Goal: Task Accomplishment & Management: Manage account settings

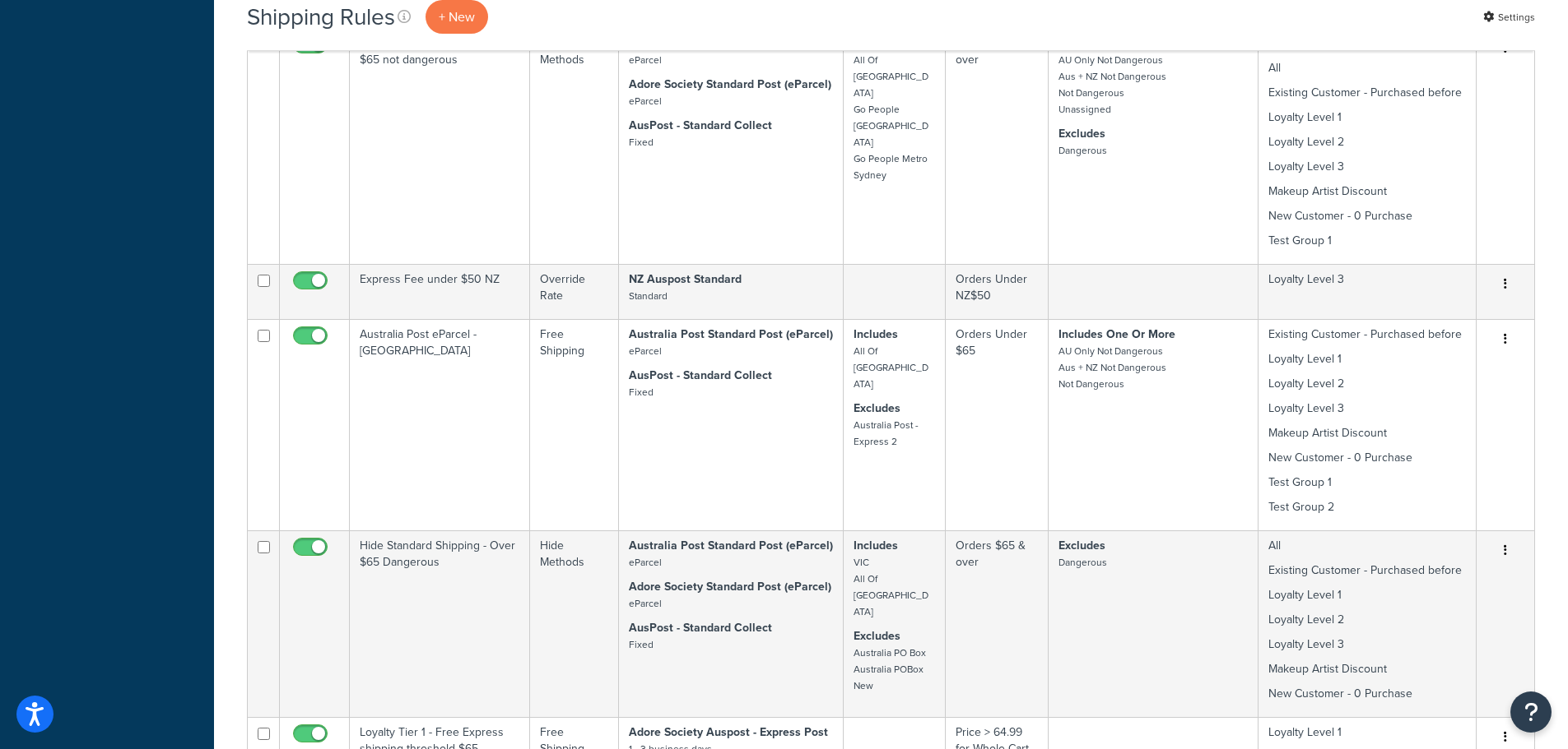
scroll to position [1645, 0]
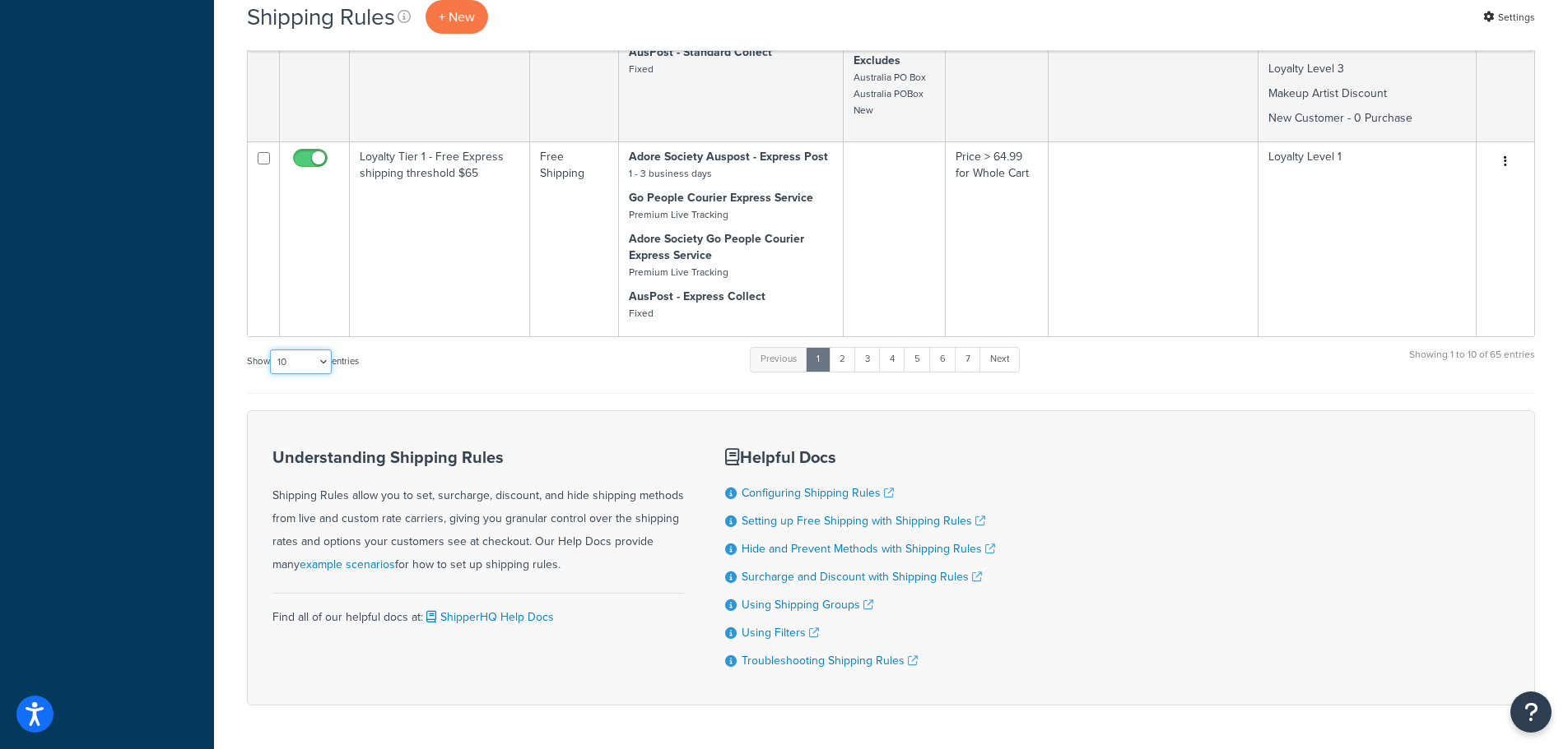
click at [305, 367] on select "10 15 25 50 100 1000" at bounding box center [300, 361] width 62 height 24
select select "1000"
click at [272, 350] on select "10 15 25 50 100 1000" at bounding box center [300, 361] width 62 height 24
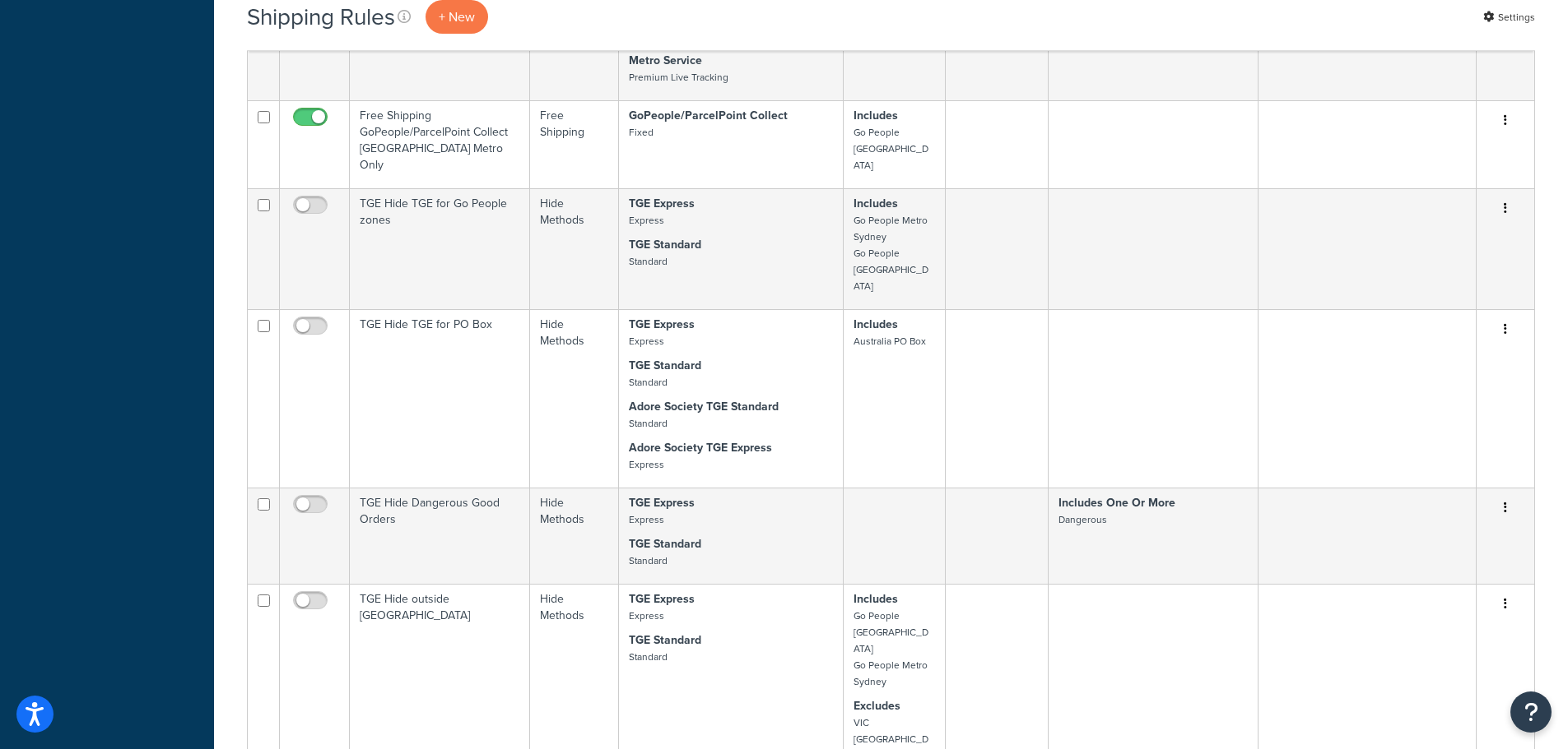
scroll to position [6251, 0]
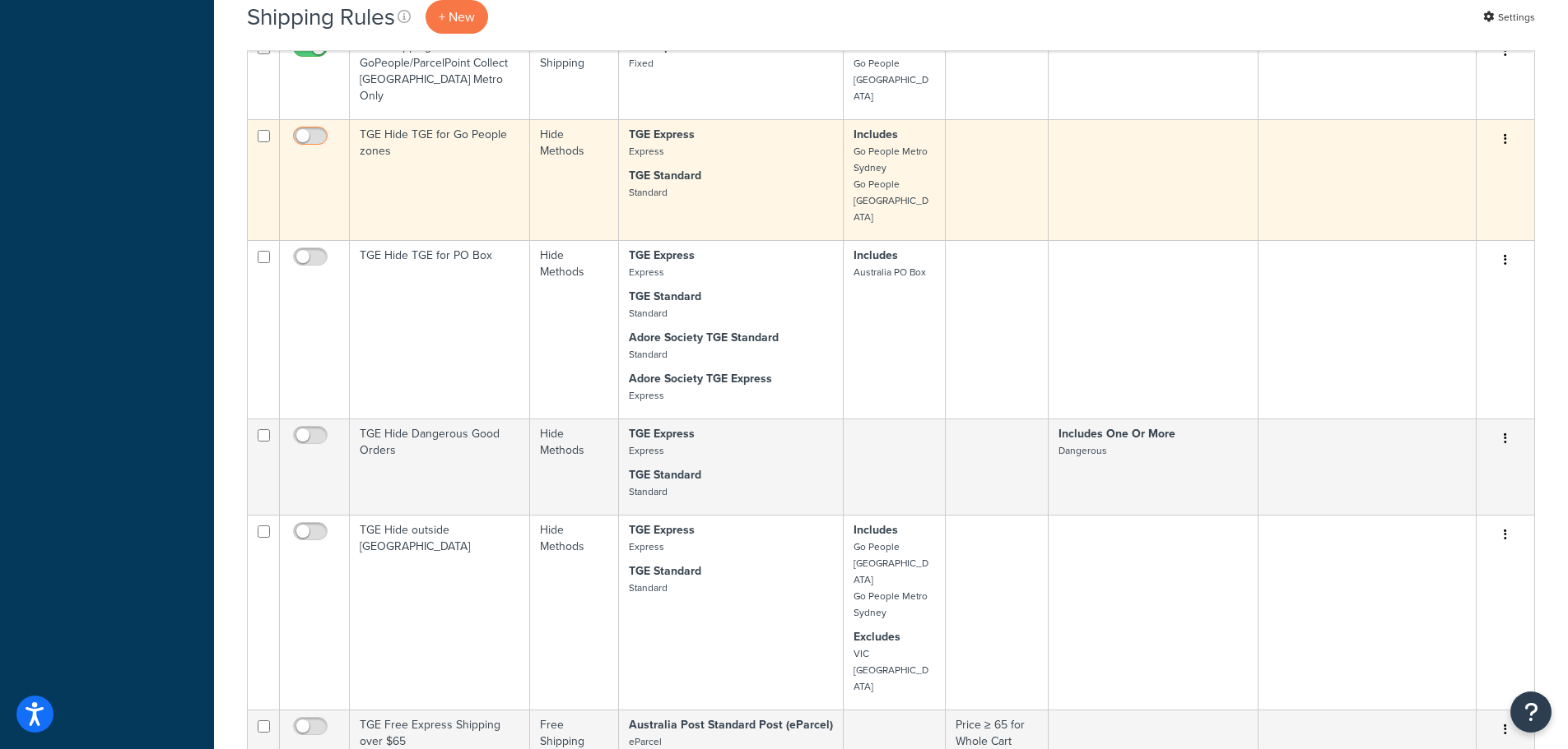
click at [308, 130] on input "checkbox" at bounding box center [312, 140] width 45 height 21
checkbox input "true"
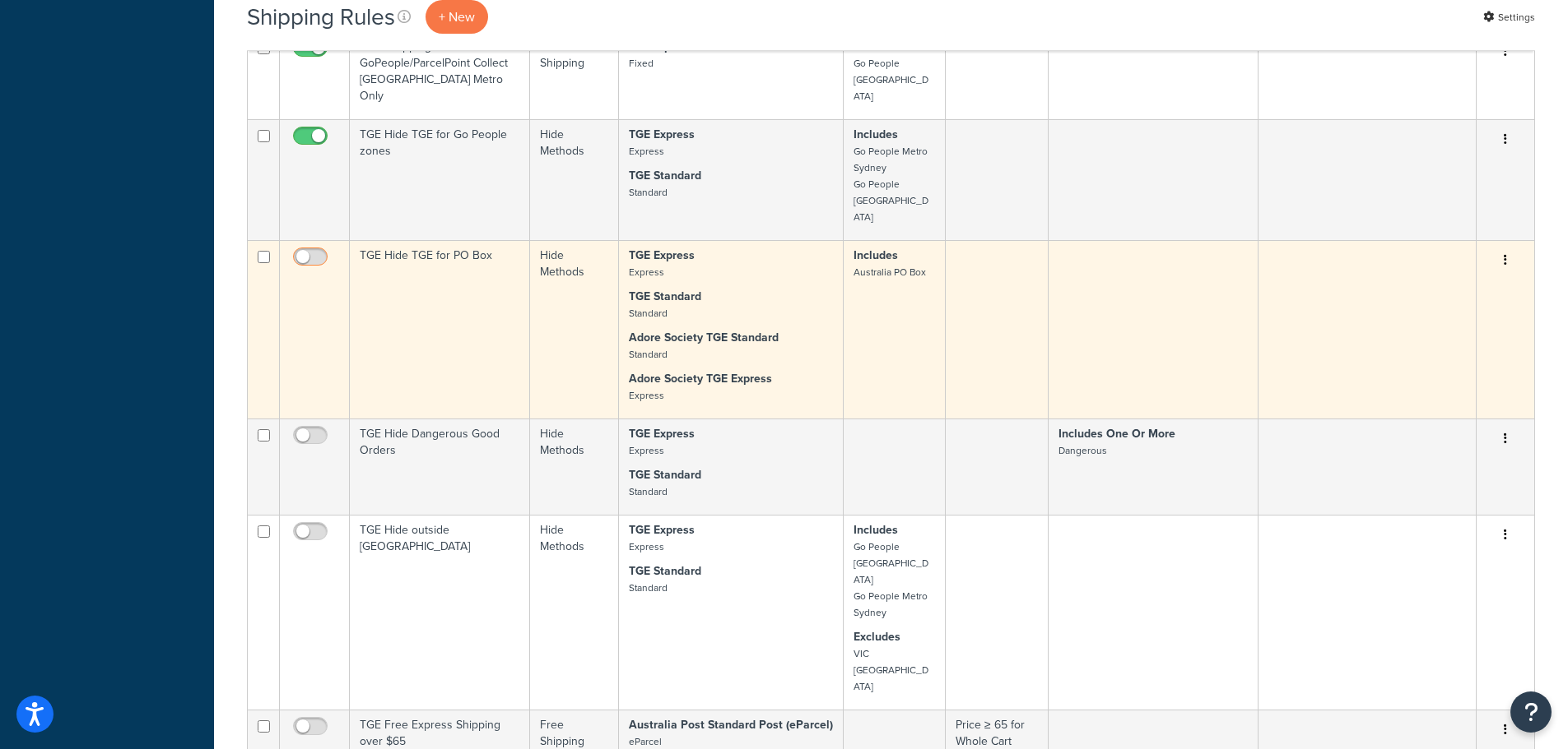
click at [313, 251] on input "checkbox" at bounding box center [312, 261] width 45 height 21
checkbox input "true"
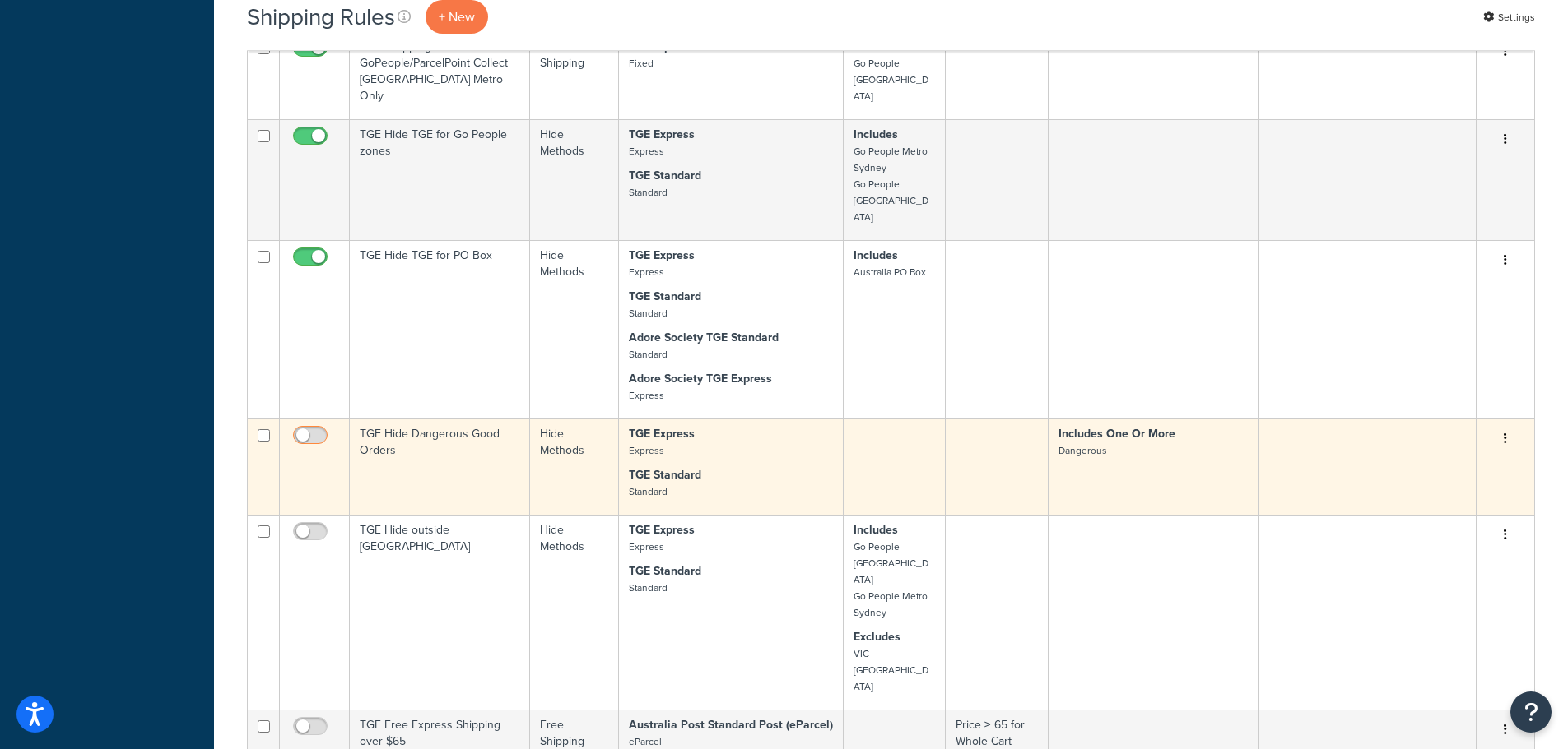
click at [314, 430] on input "checkbox" at bounding box center [312, 440] width 45 height 21
checkbox input "true"
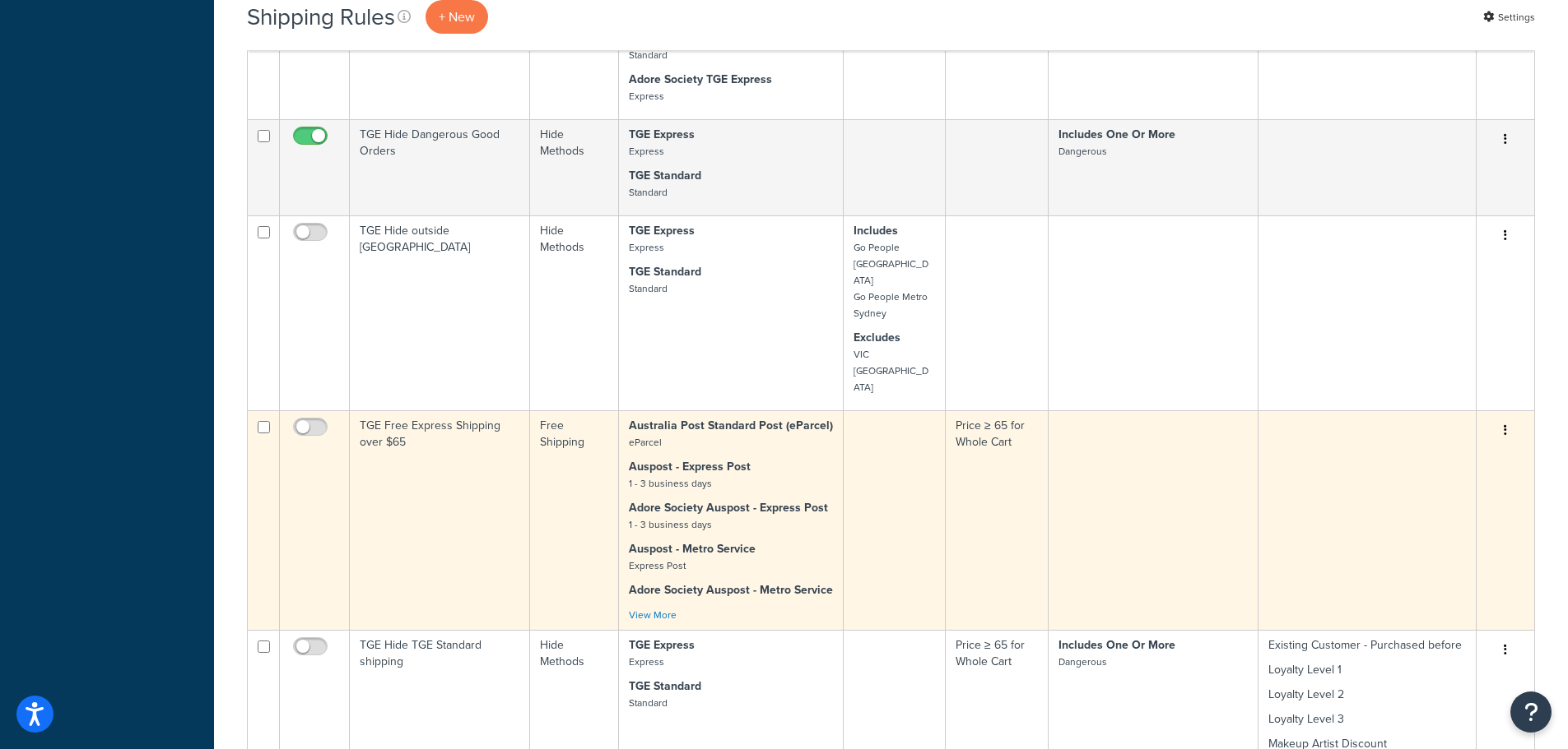
scroll to position [6580, 0]
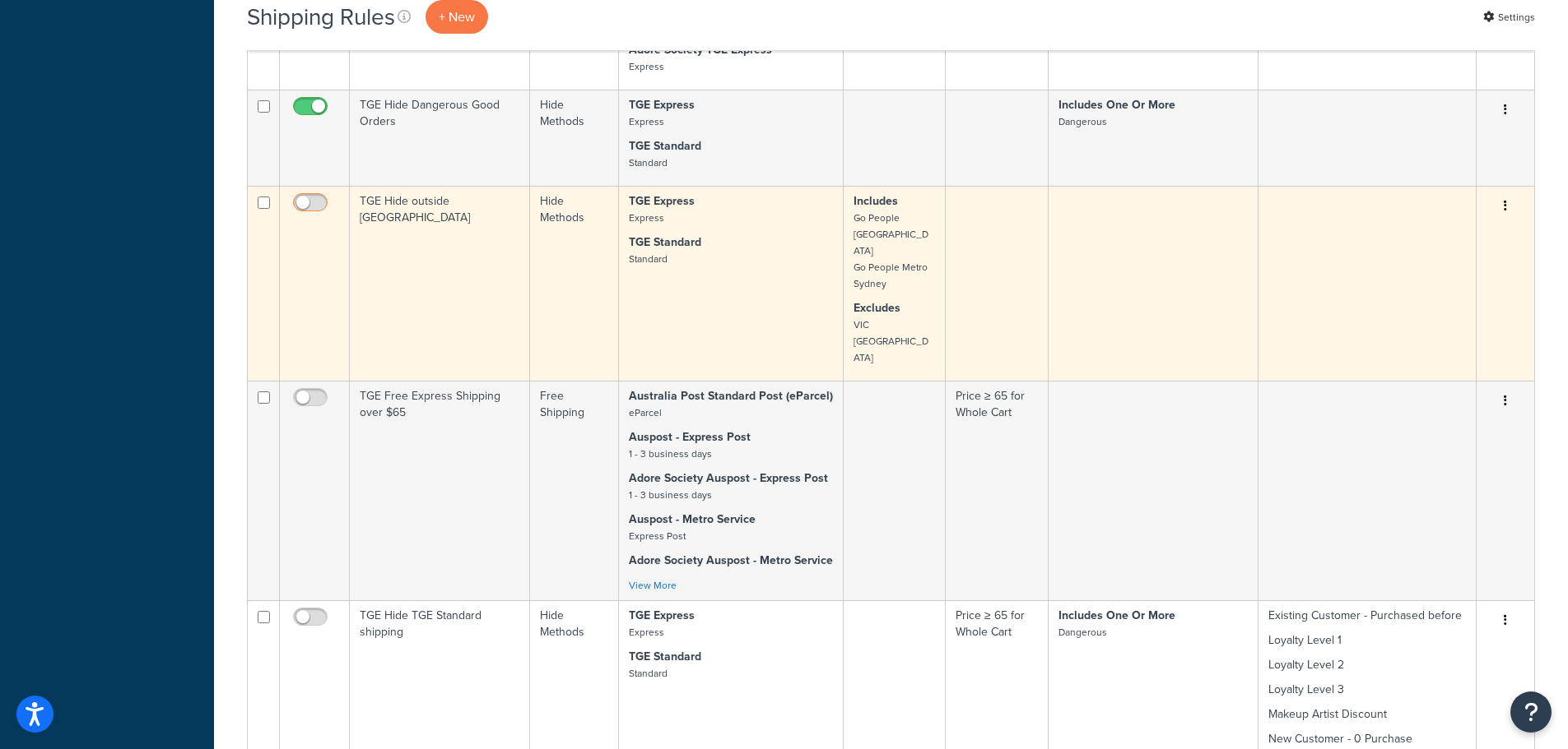
click at [321, 197] on input "checkbox" at bounding box center [312, 207] width 45 height 21
checkbox input "true"
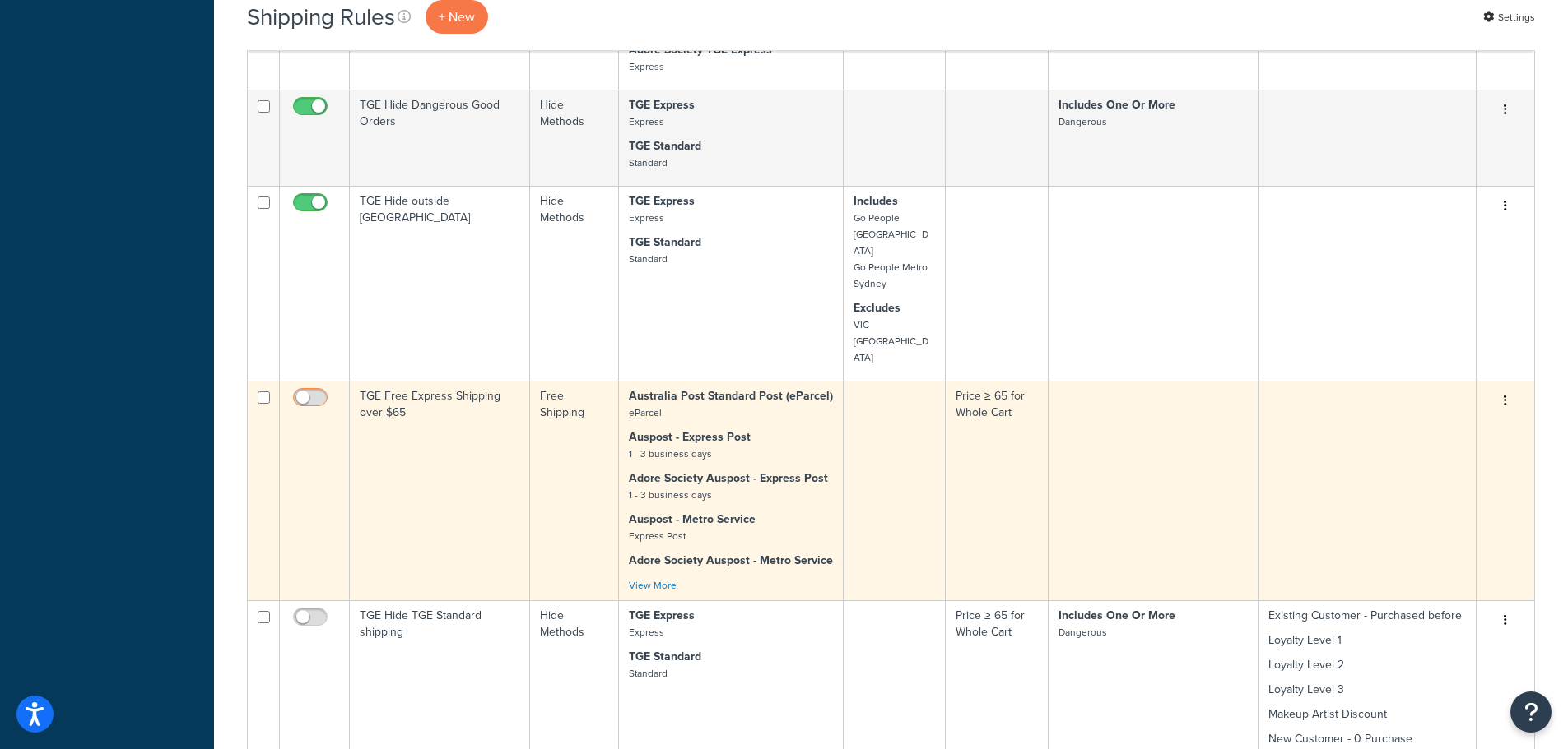
click at [319, 391] on input "checkbox" at bounding box center [312, 401] width 45 height 21
checkbox input "true"
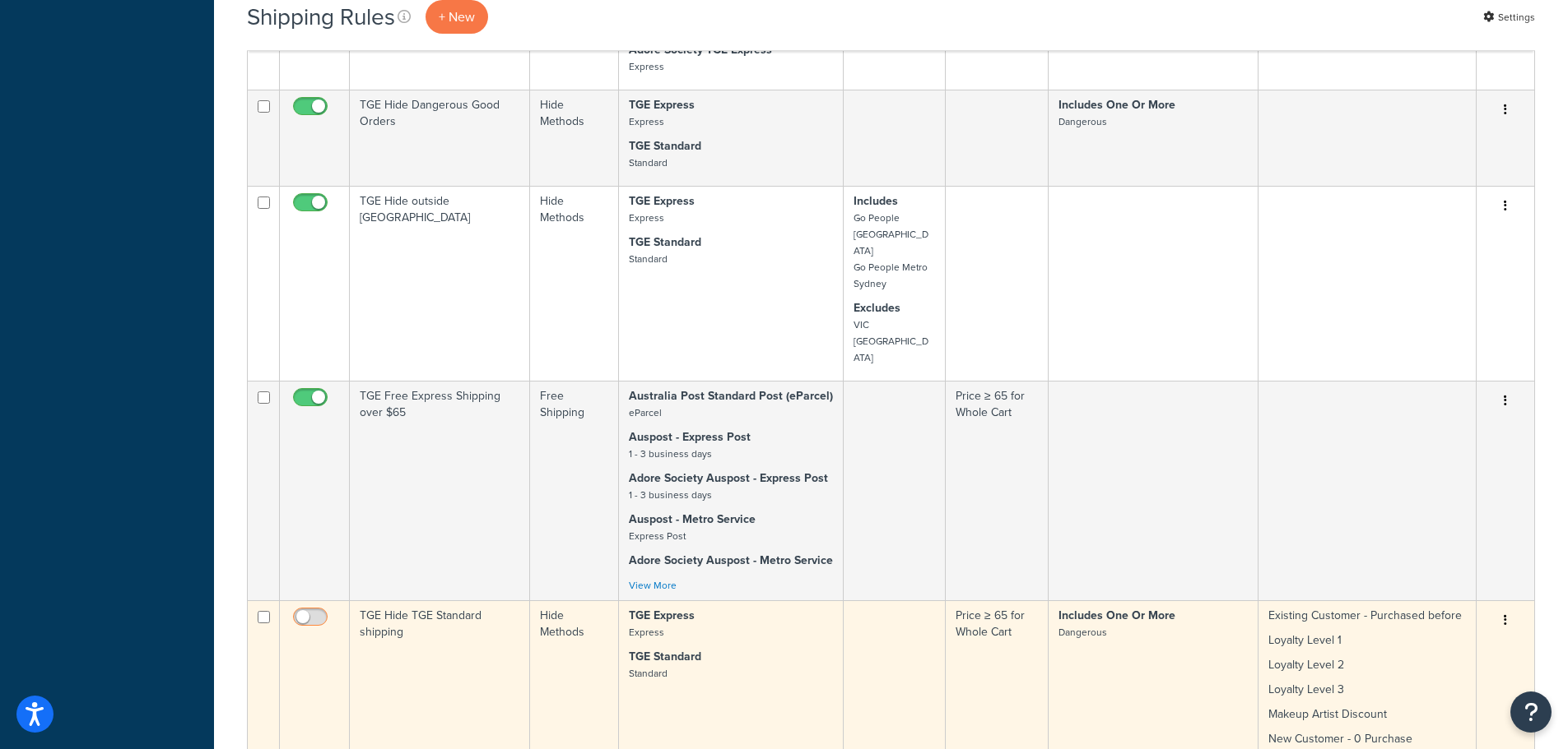
click at [318, 611] on input "checkbox" at bounding box center [312, 621] width 45 height 21
checkbox input "true"
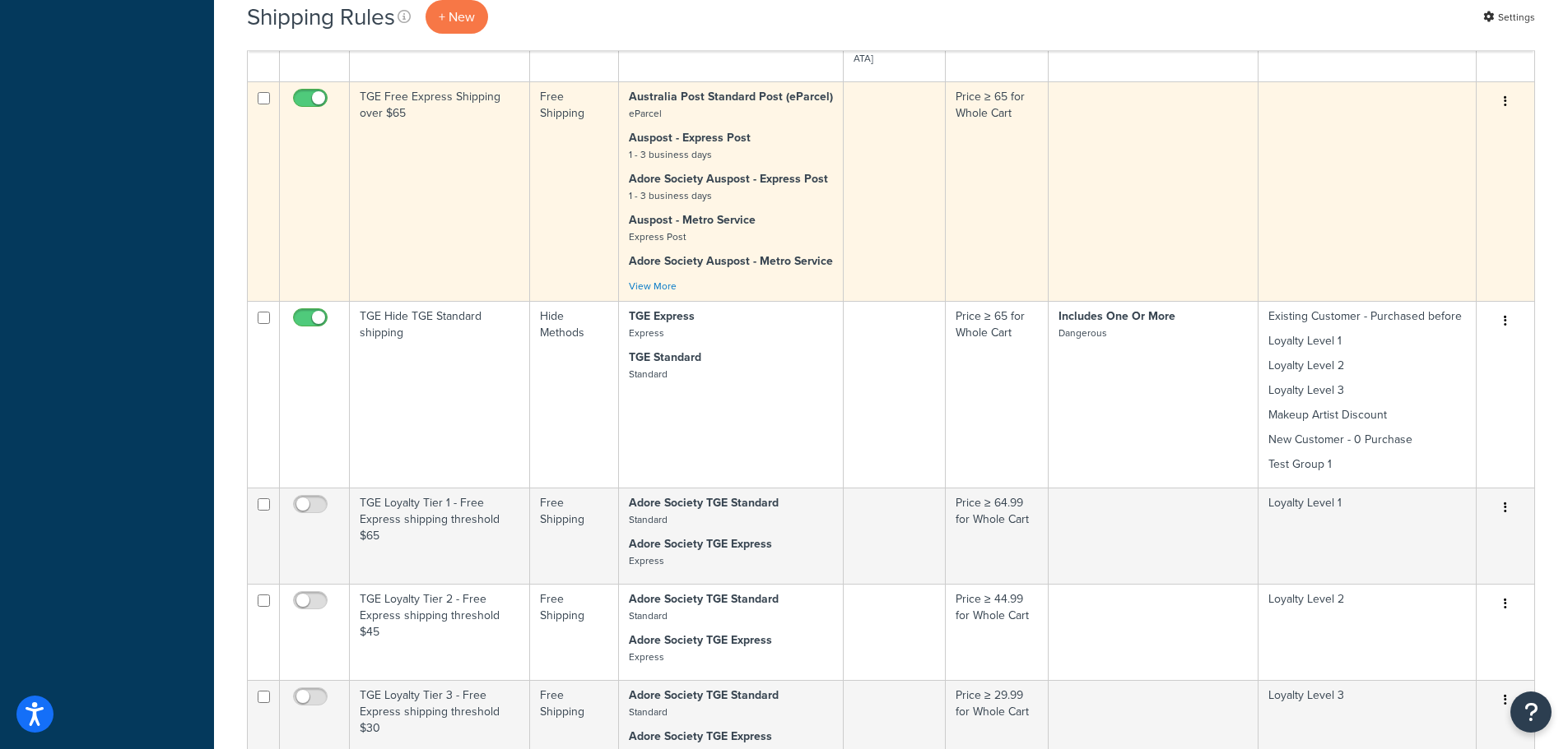
scroll to position [6909, 0]
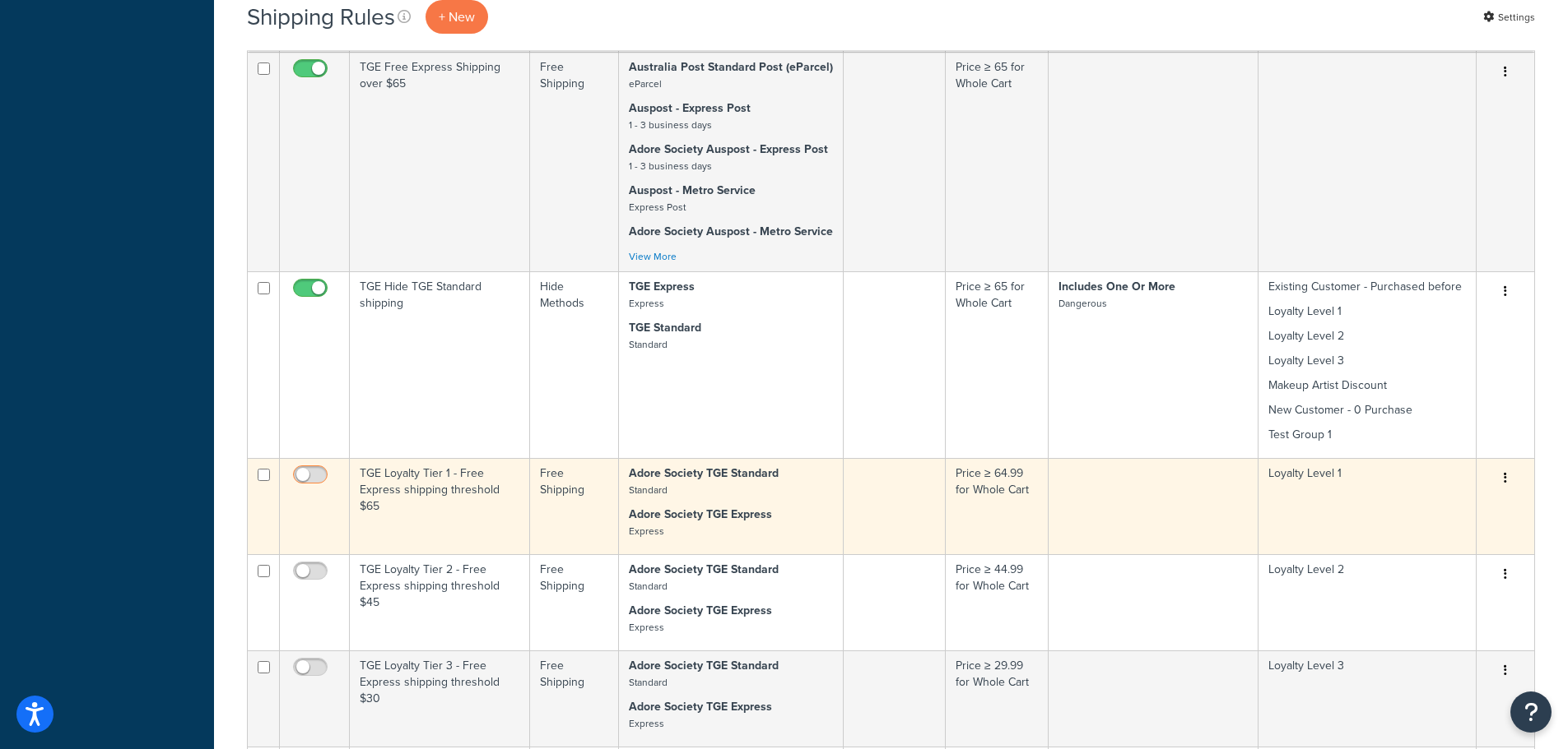
click at [314, 468] on input "checkbox" at bounding box center [312, 478] width 45 height 21
checkbox input "true"
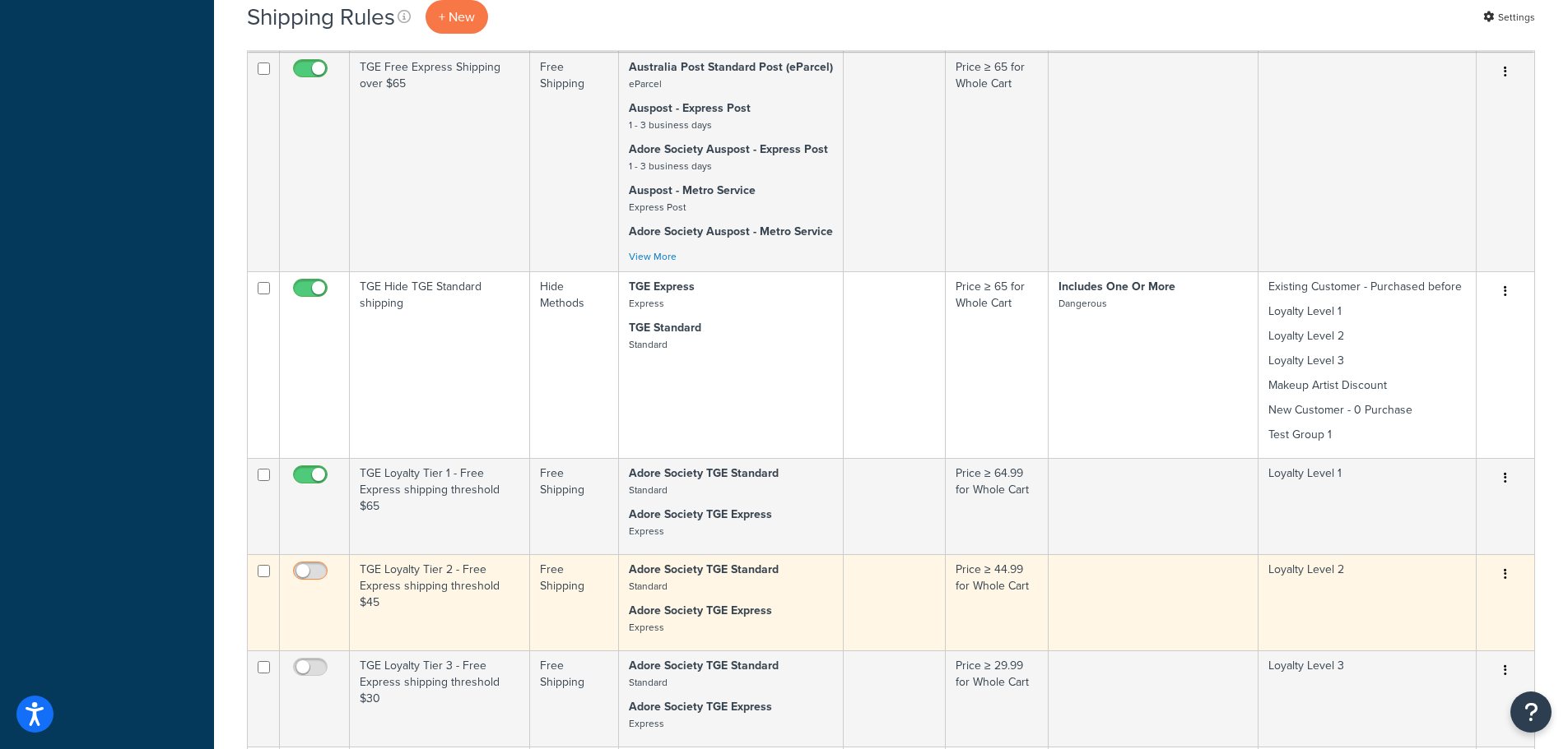
click at [316, 565] on input "checkbox" at bounding box center [312, 575] width 45 height 21
checkbox input "true"
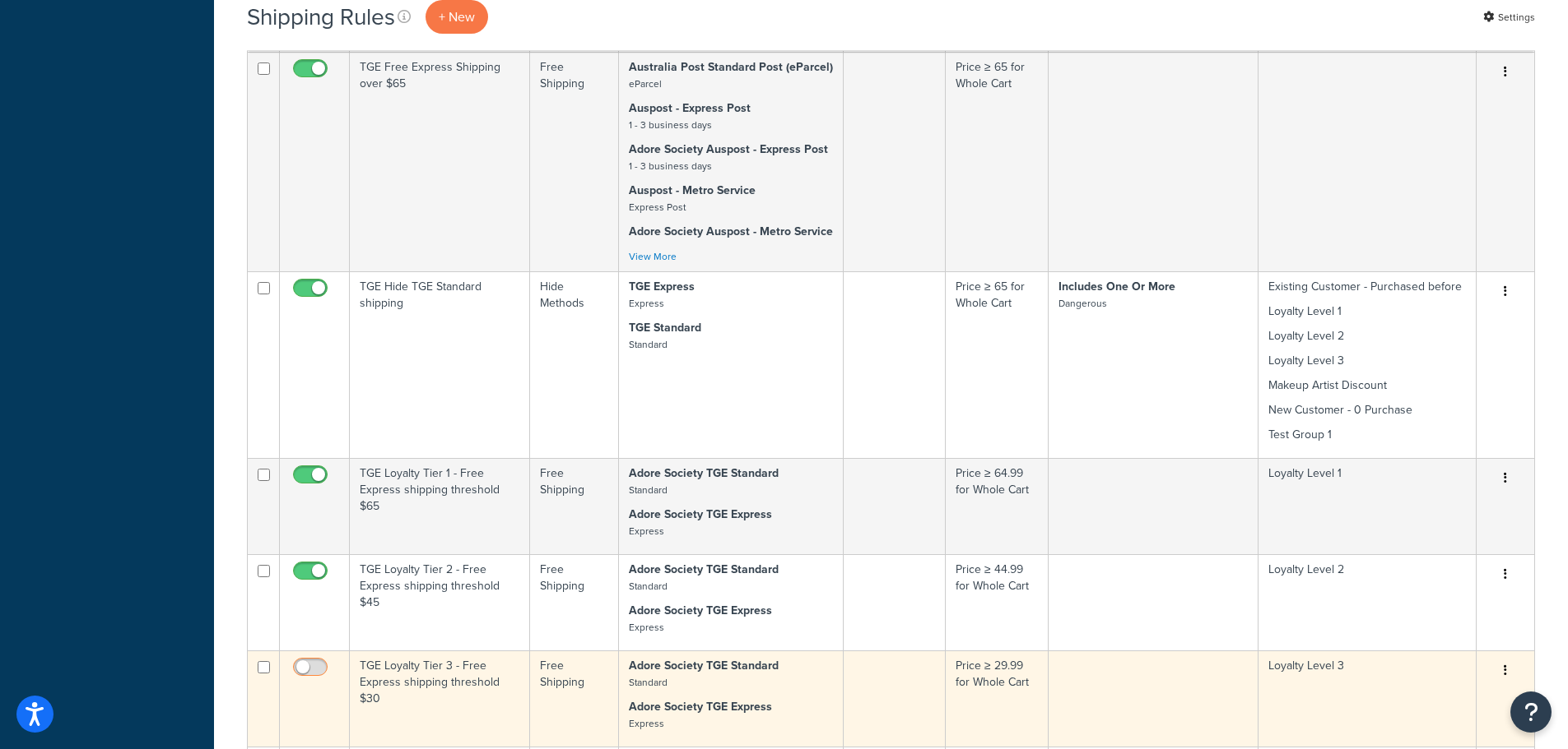
click at [311, 661] on input "checkbox" at bounding box center [312, 671] width 45 height 21
checkbox input "true"
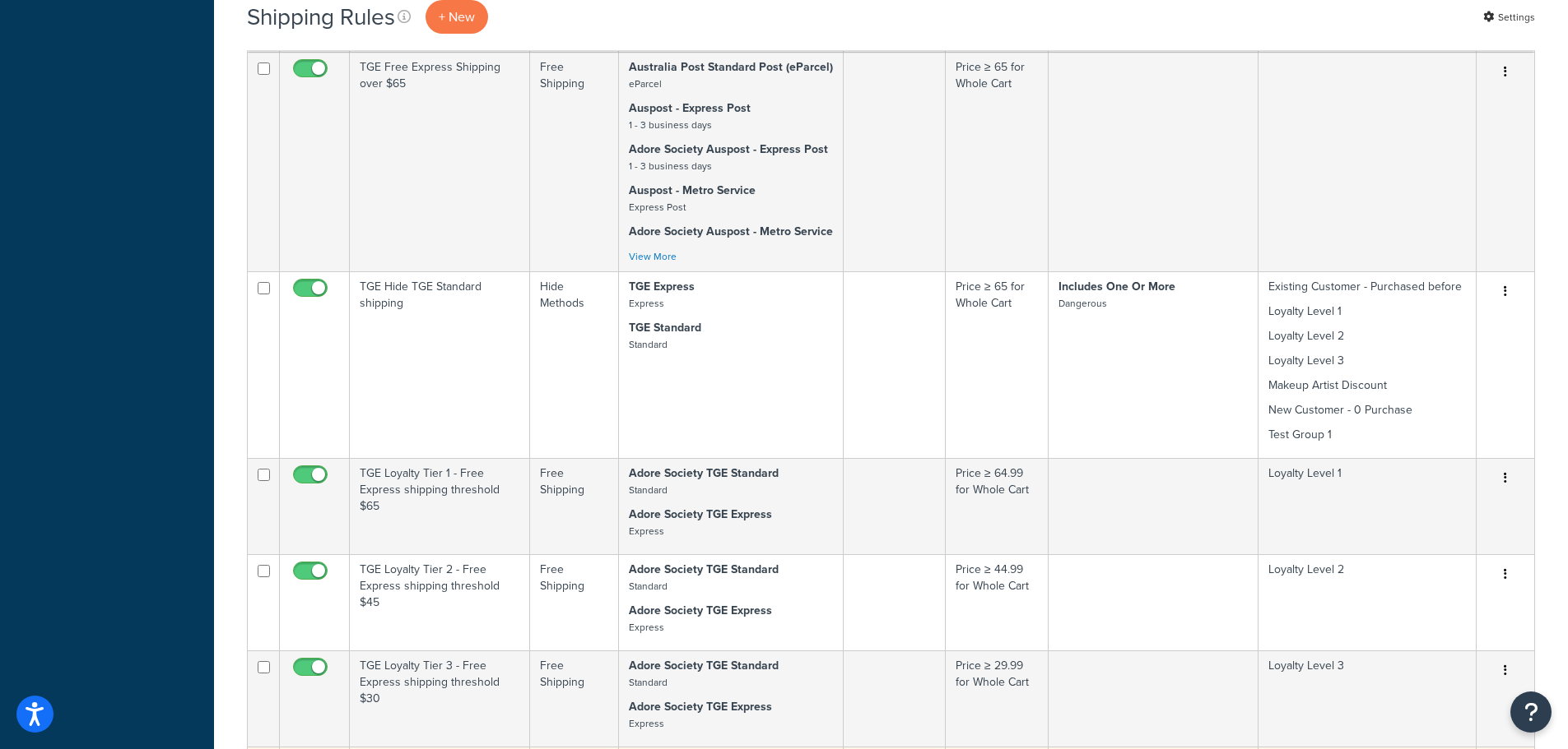
checkbox input "true"
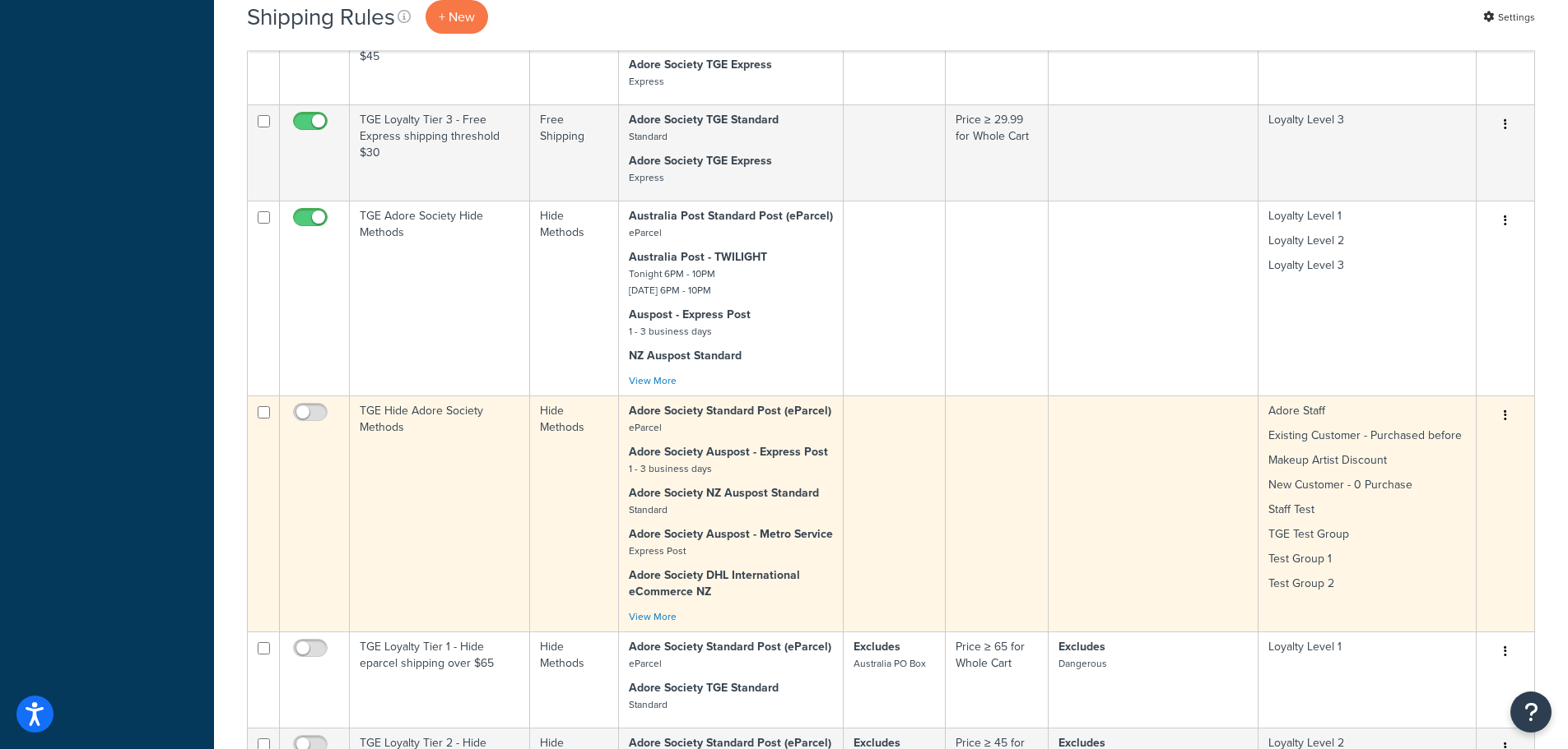
scroll to position [7486, 0]
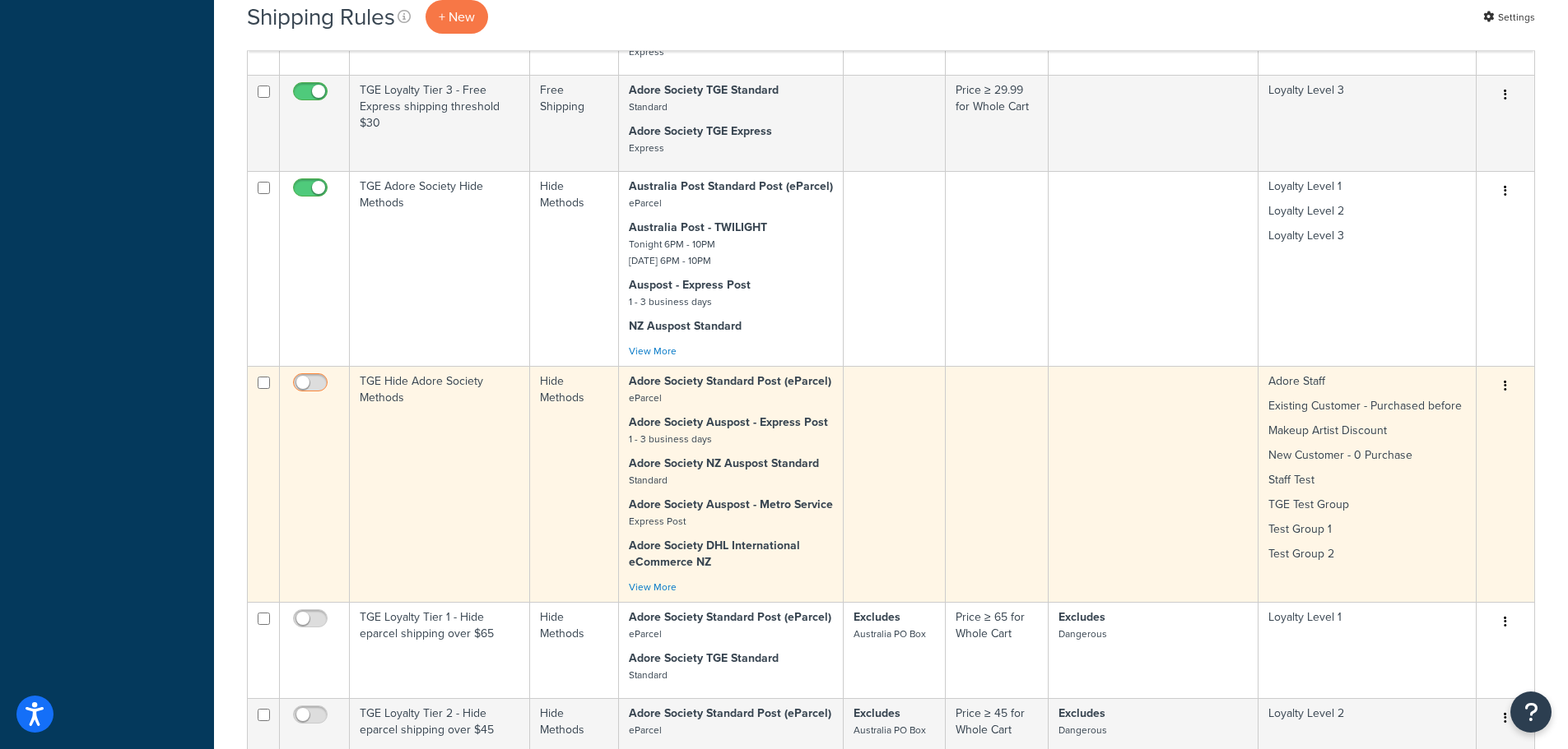
click at [312, 377] on input "checkbox" at bounding box center [312, 387] width 45 height 21
checkbox input "true"
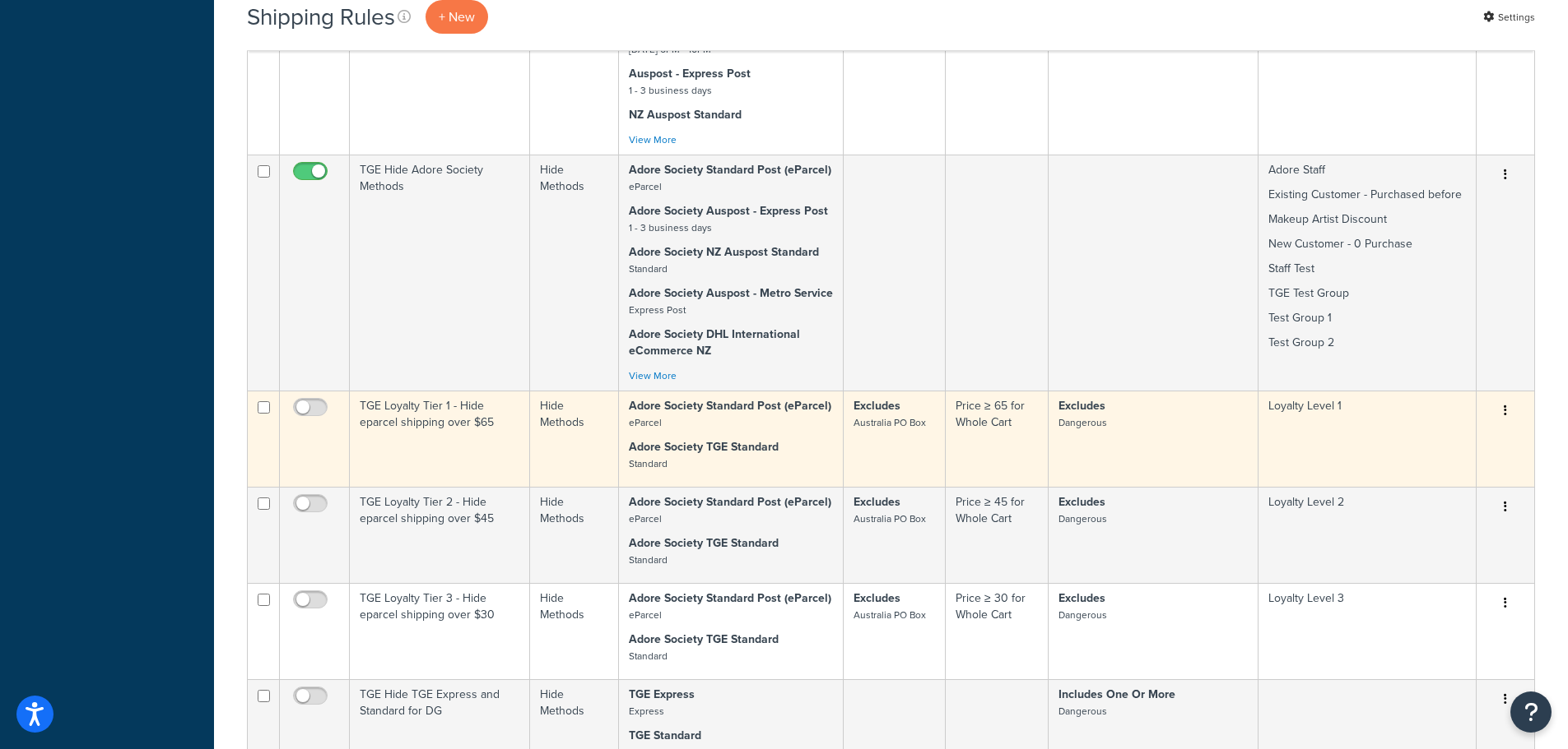
scroll to position [7732, 0]
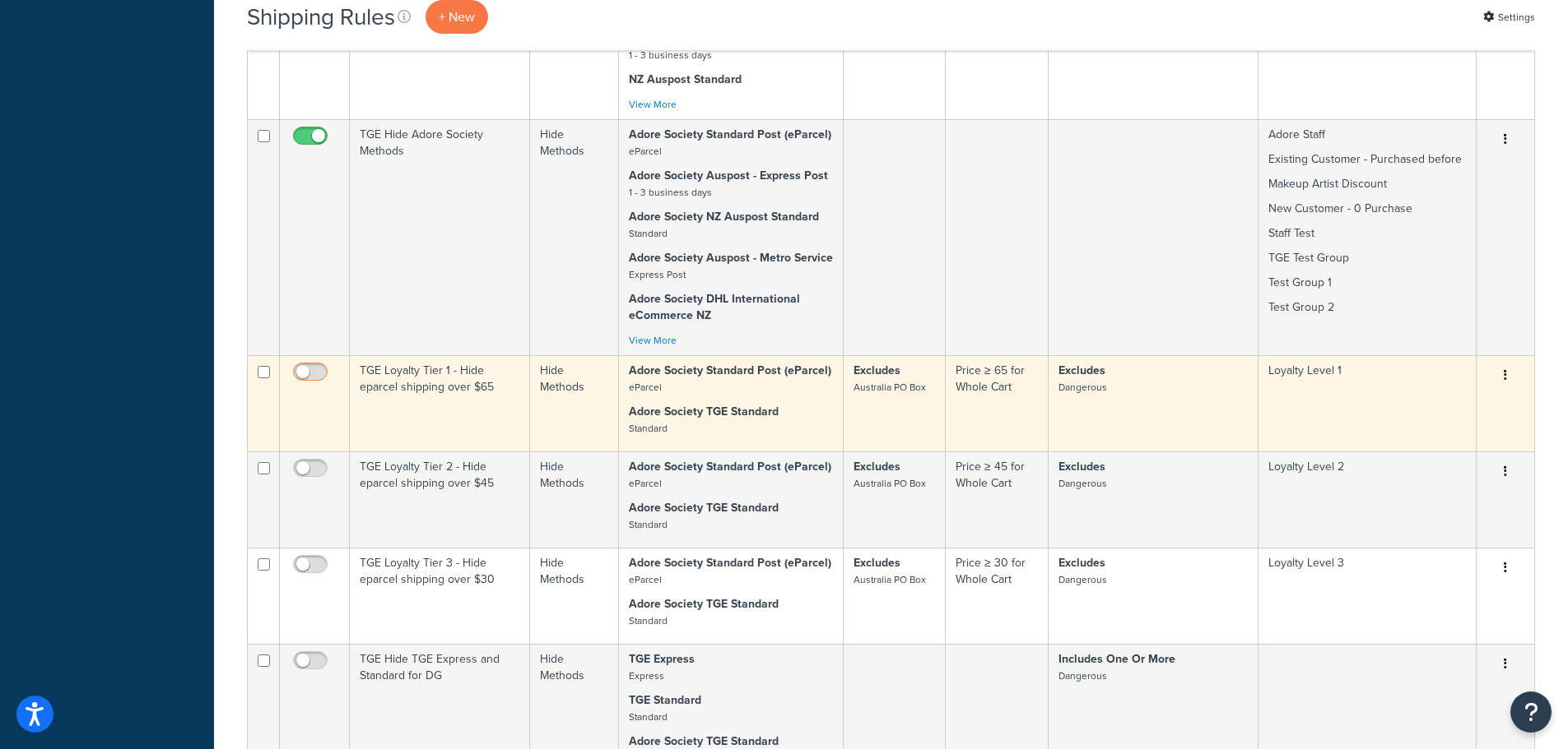
click at [310, 366] on input "checkbox" at bounding box center [312, 376] width 45 height 21
checkbox input "true"
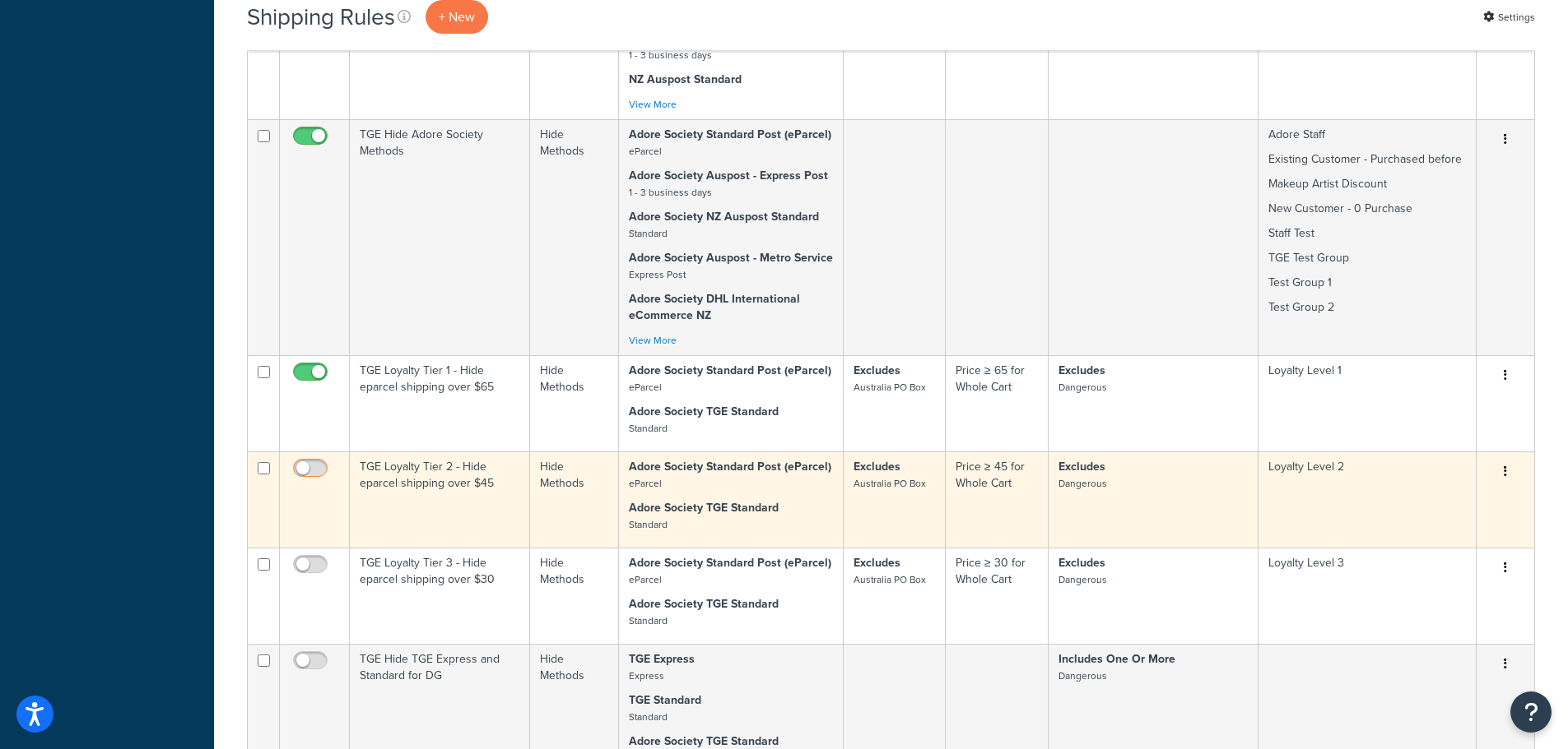
click at [322, 462] on input "checkbox" at bounding box center [312, 472] width 45 height 21
checkbox input "true"
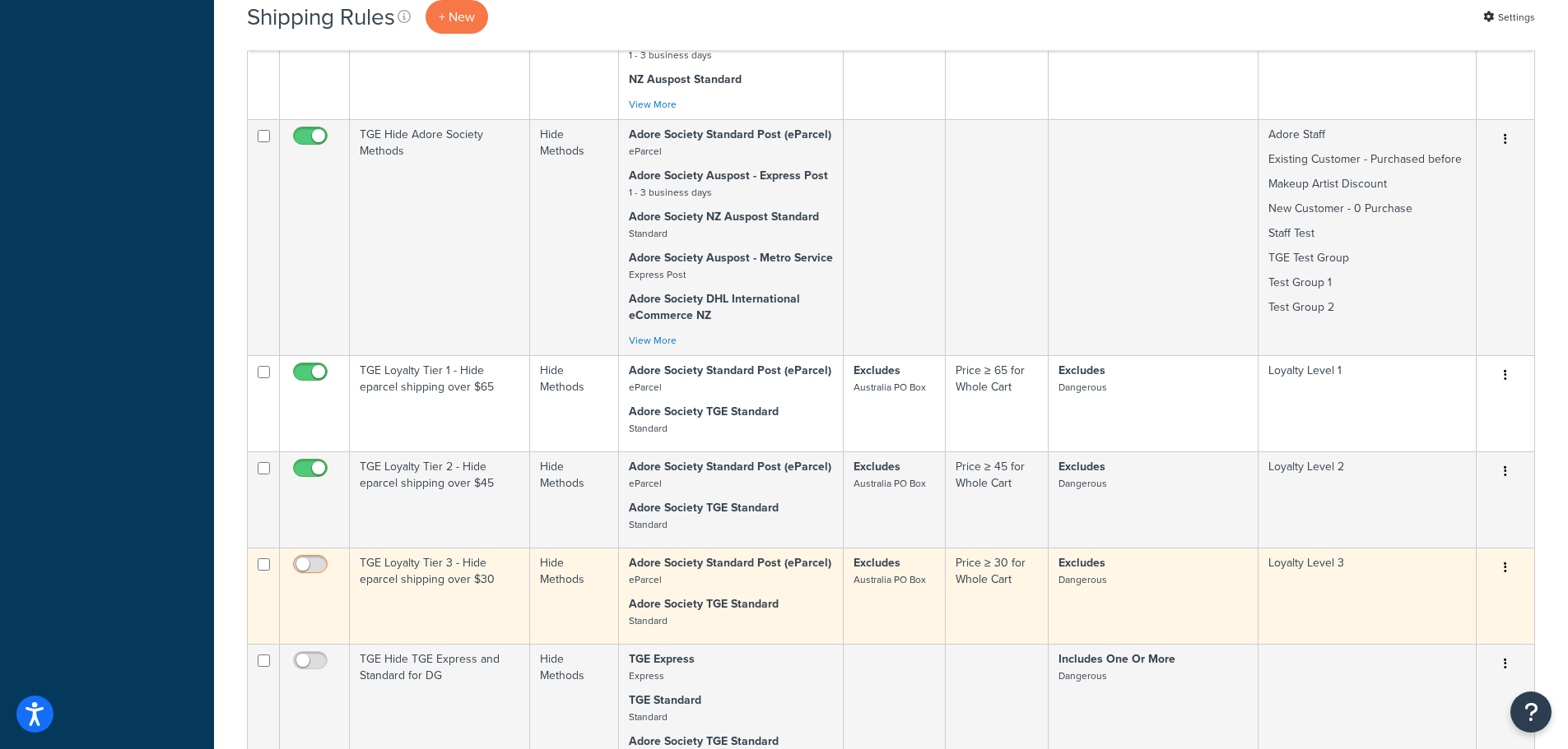
click at [318, 558] on input "checkbox" at bounding box center [312, 568] width 45 height 21
checkbox input "true"
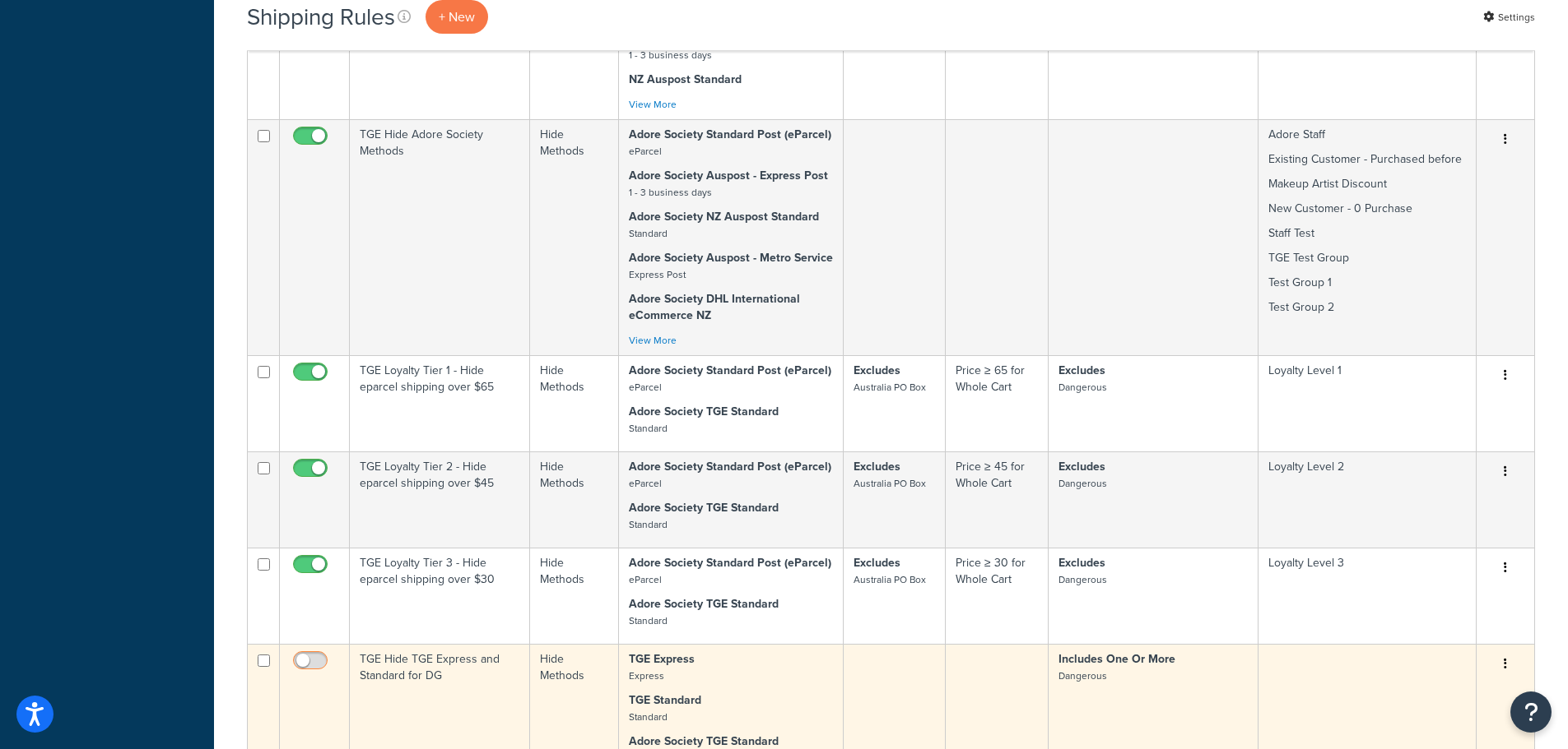
click at [305, 655] on input "checkbox" at bounding box center [312, 664] width 45 height 21
checkbox input "true"
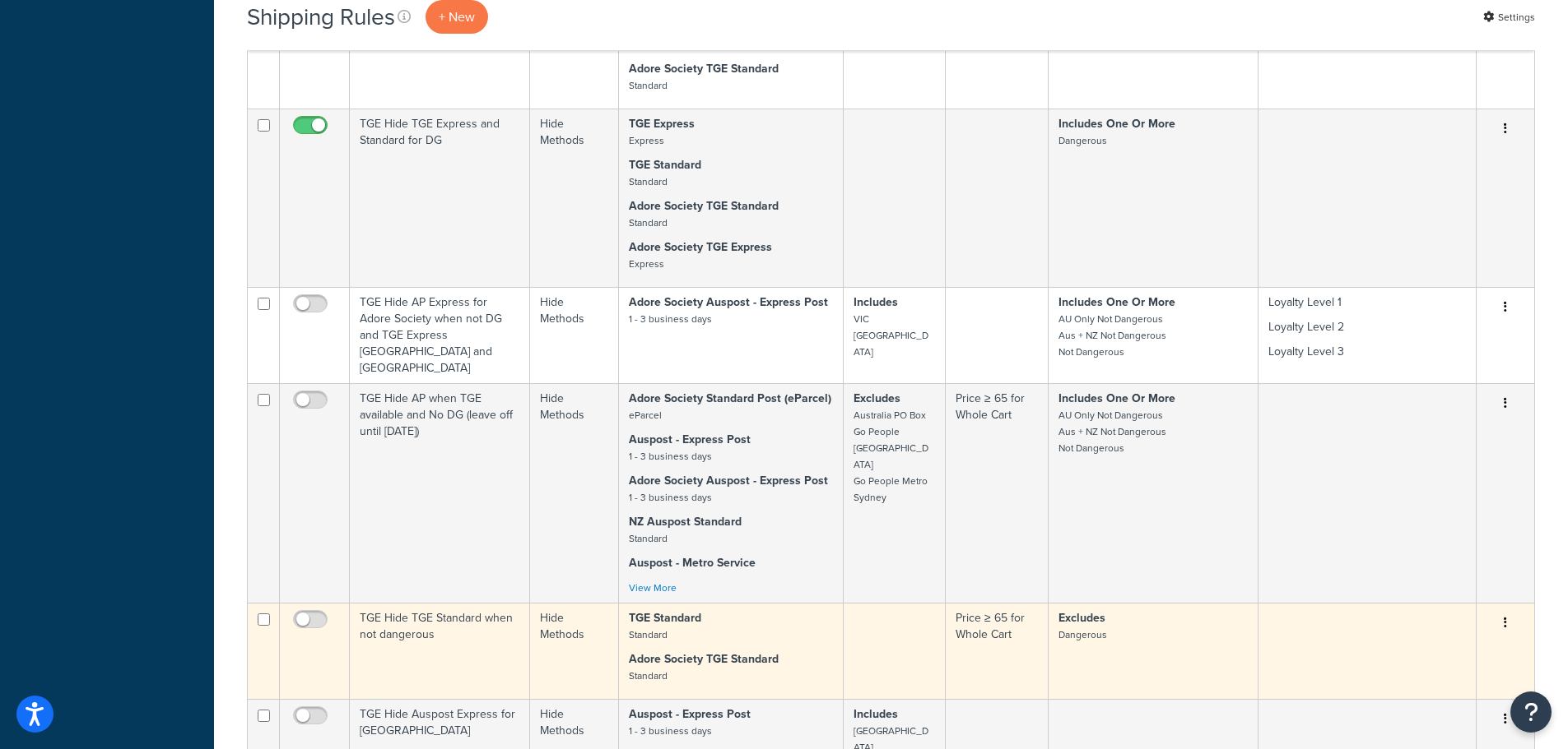
scroll to position [8307, 0]
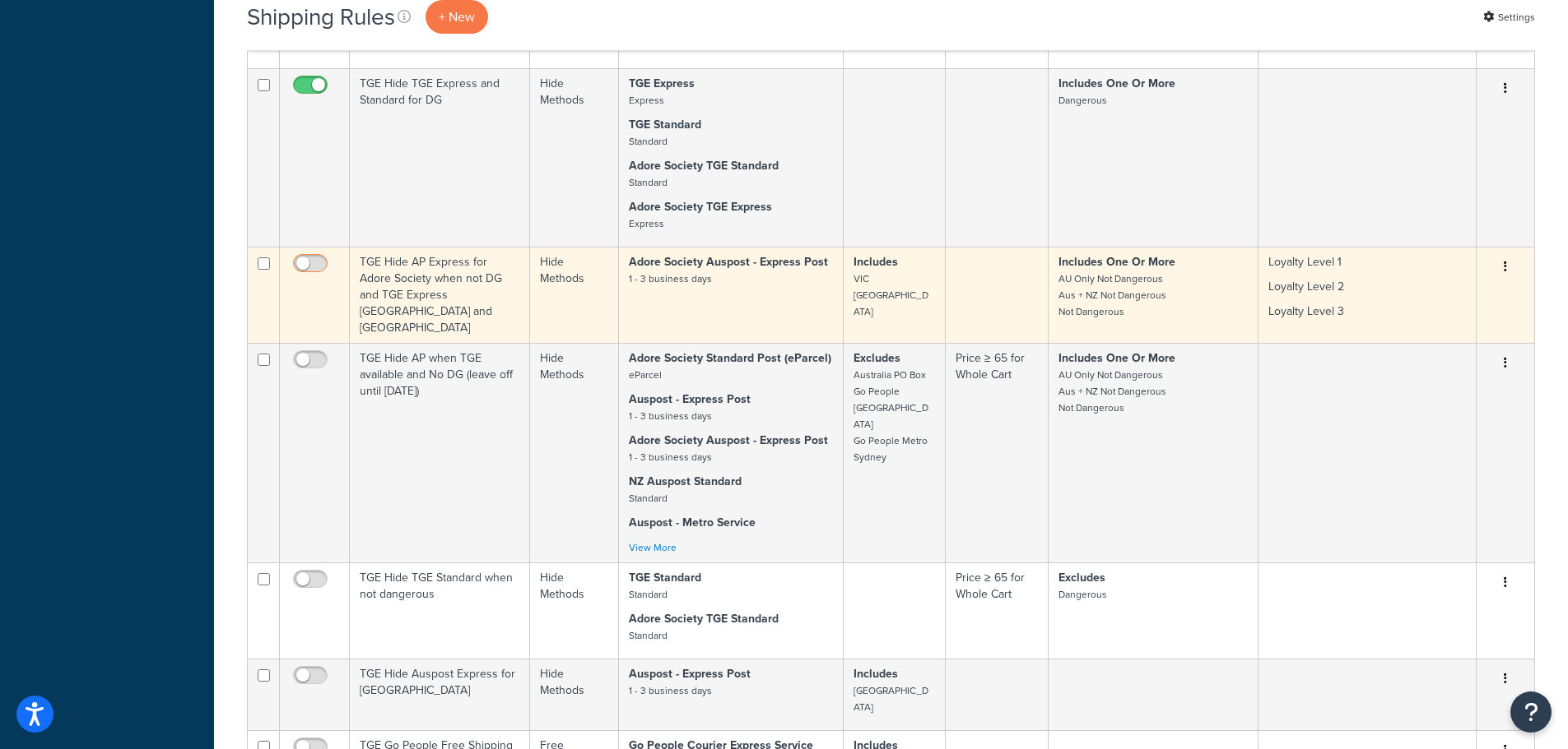
click at [313, 257] on input "checkbox" at bounding box center [312, 267] width 45 height 21
checkbox input "true"
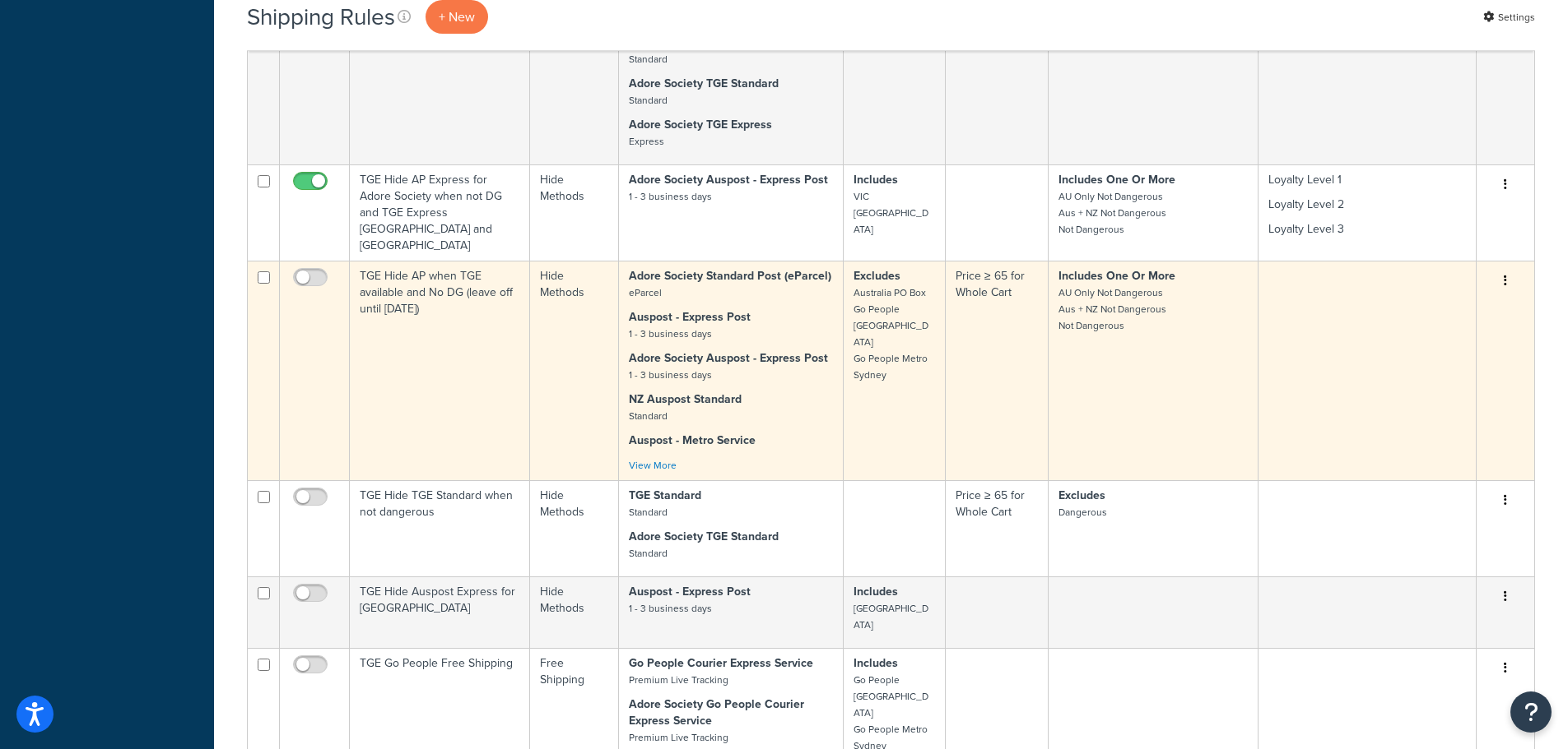
scroll to position [8472, 0]
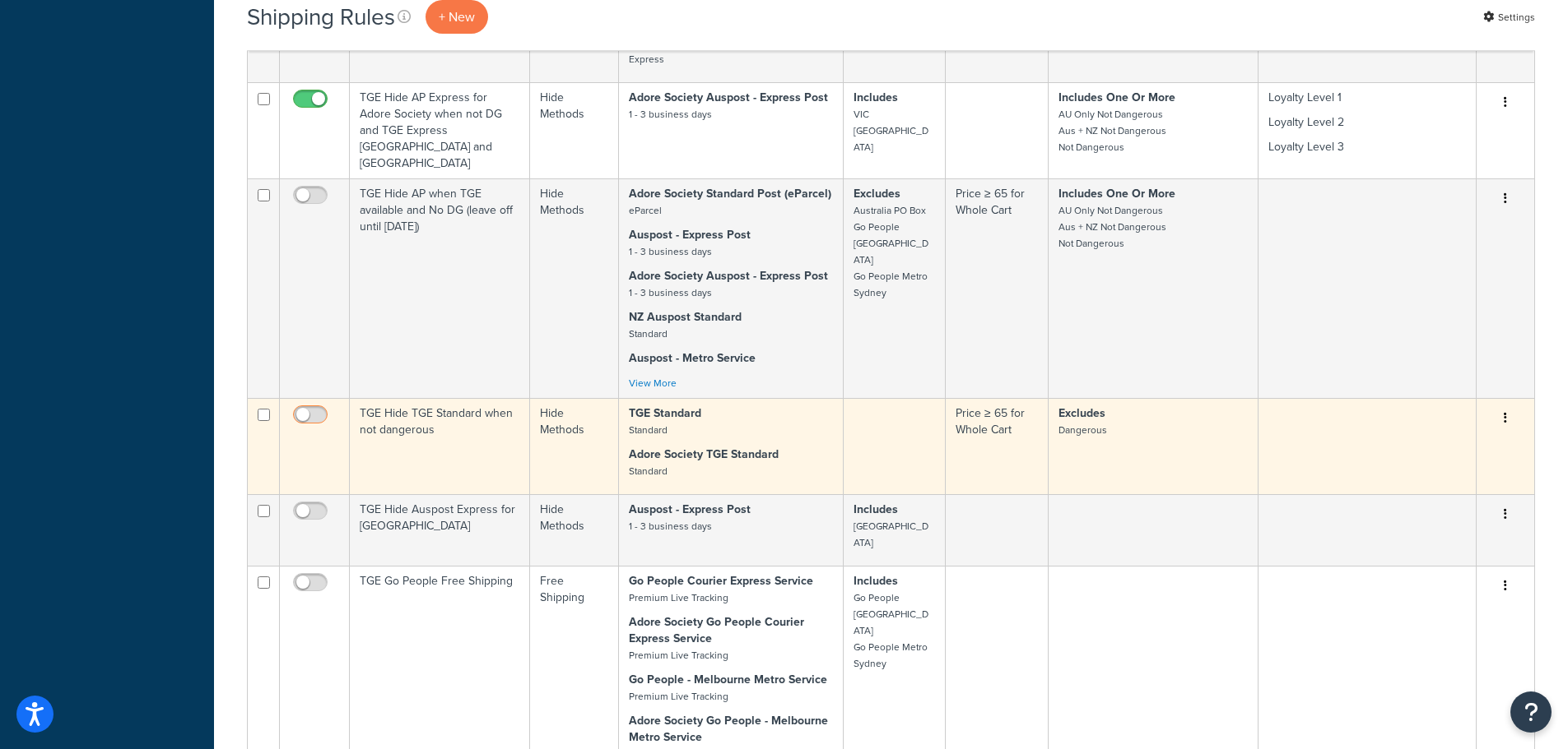
click at [312, 409] on input "checkbox" at bounding box center [312, 419] width 45 height 21
checkbox input "true"
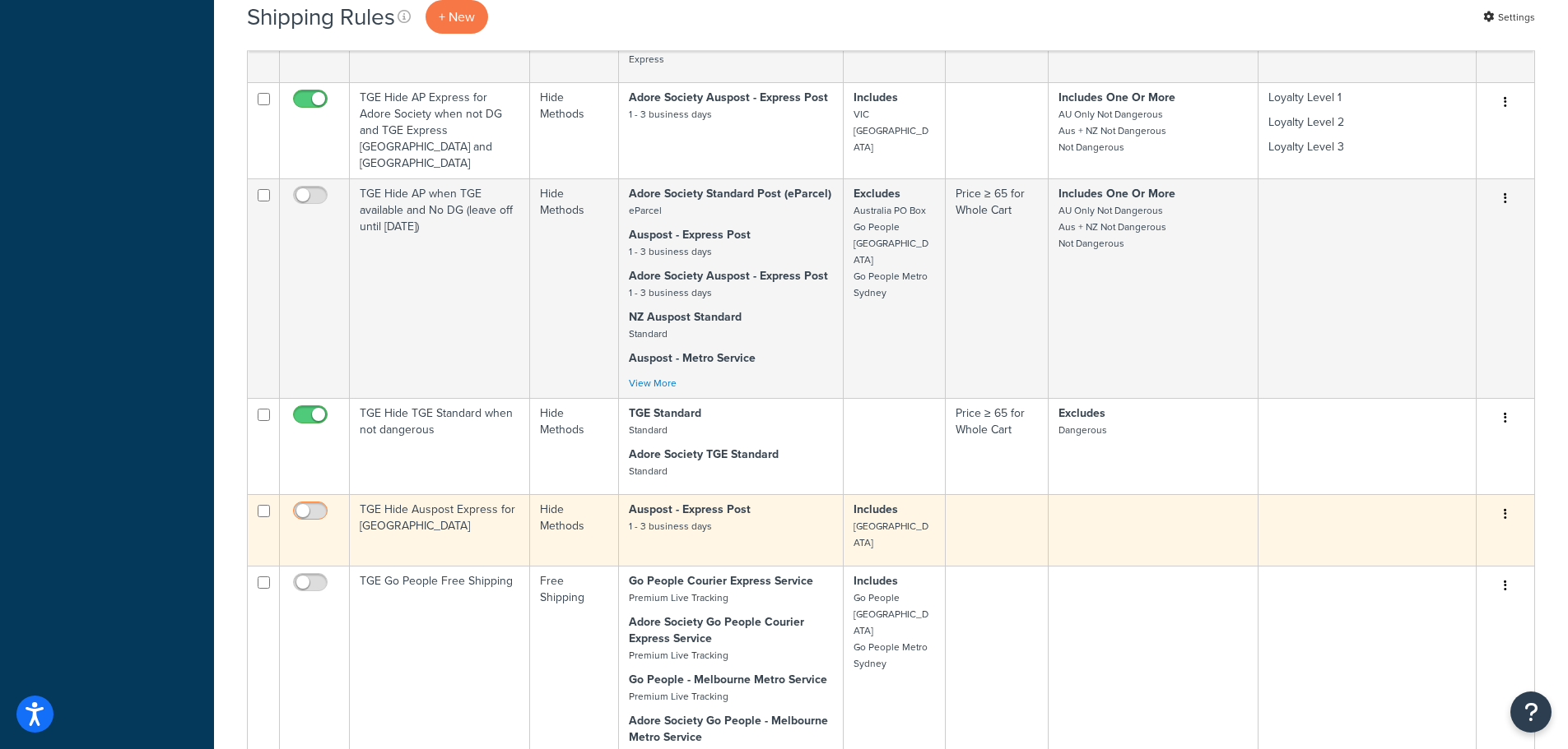
click at [313, 505] on input "checkbox" at bounding box center [312, 515] width 45 height 21
checkbox input "true"
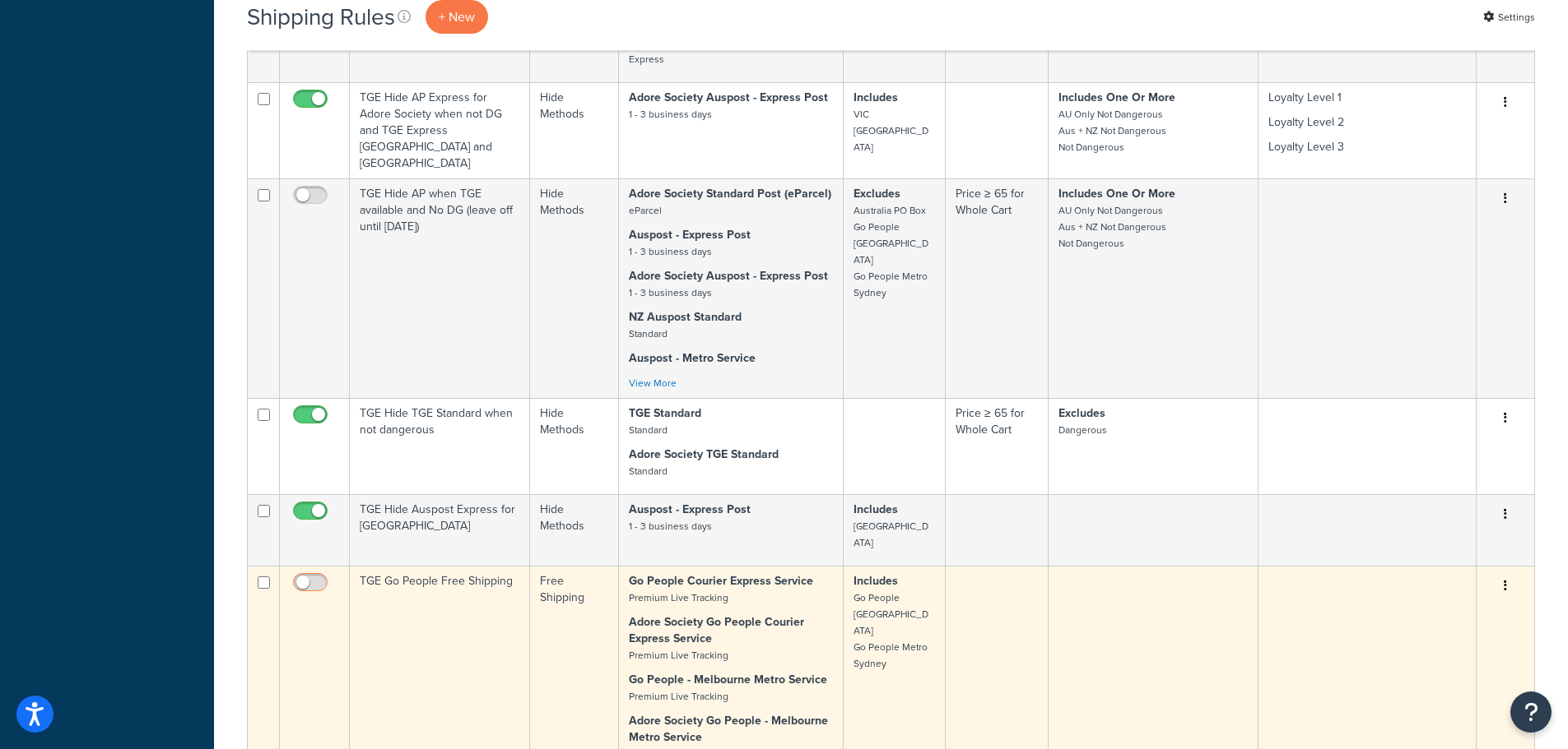
click at [307, 576] on input "checkbox" at bounding box center [312, 586] width 45 height 21
checkbox input "true"
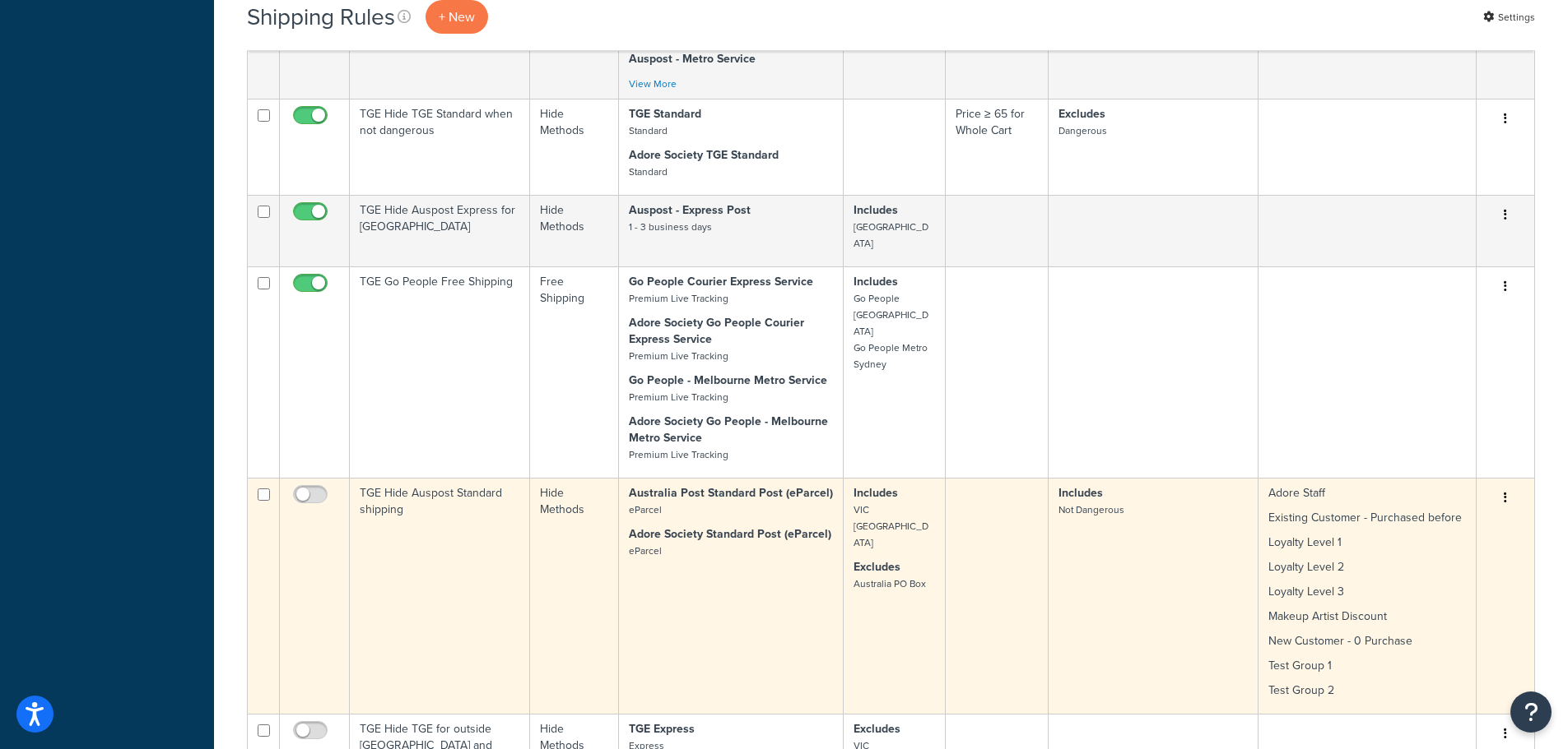
scroll to position [8801, 0]
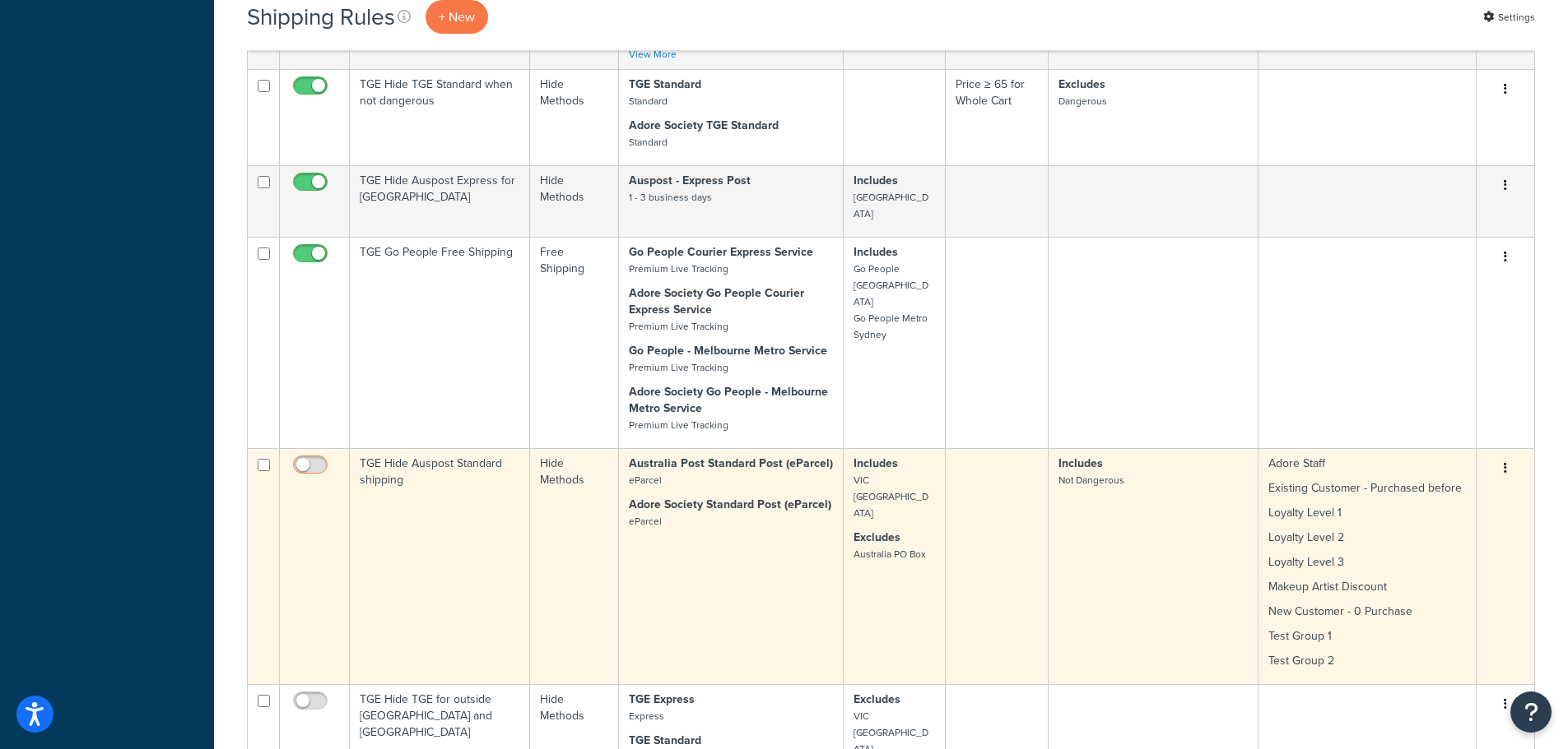
click at [309, 459] on input "checkbox" at bounding box center [312, 468] width 45 height 21
checkbox input "true"
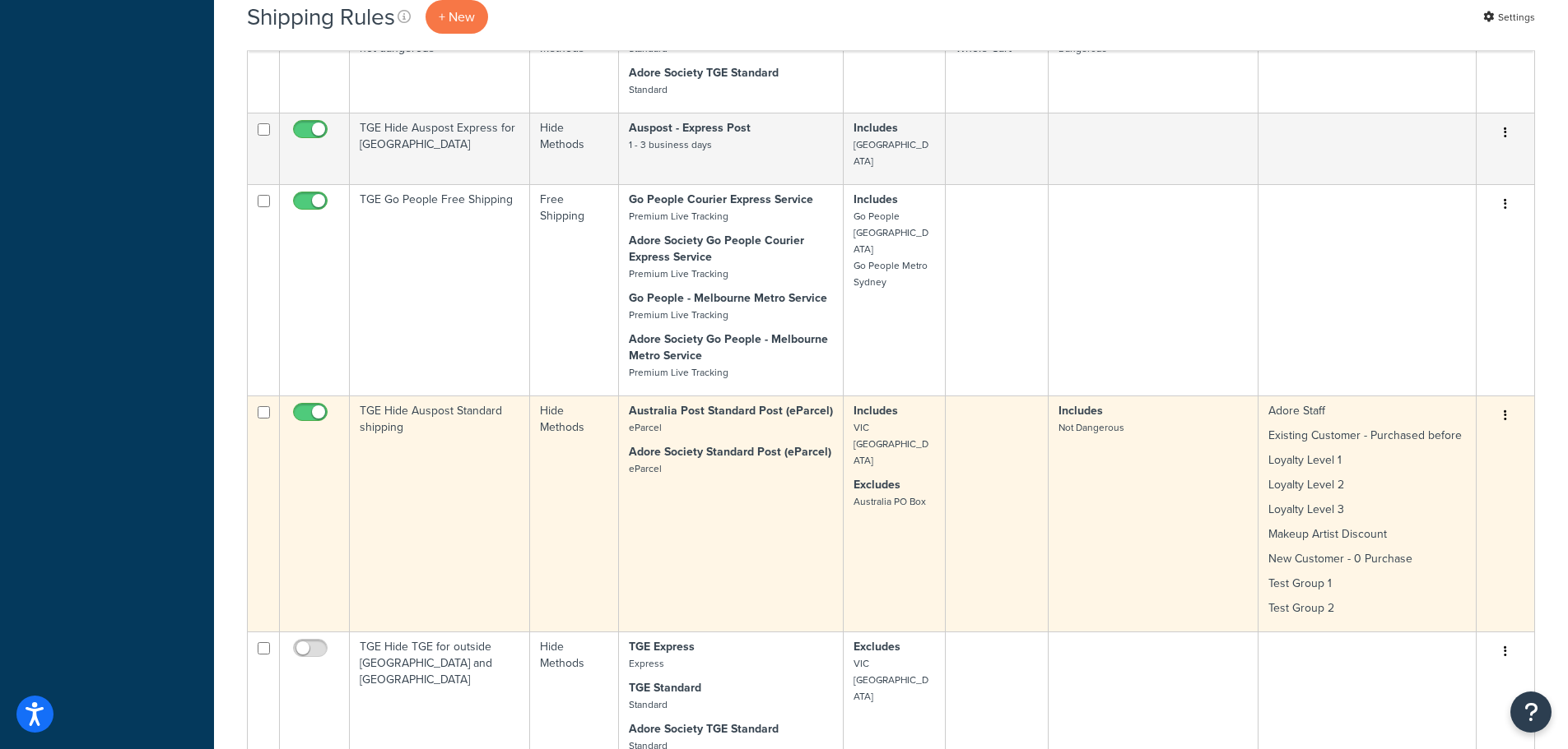
scroll to position [8884, 0]
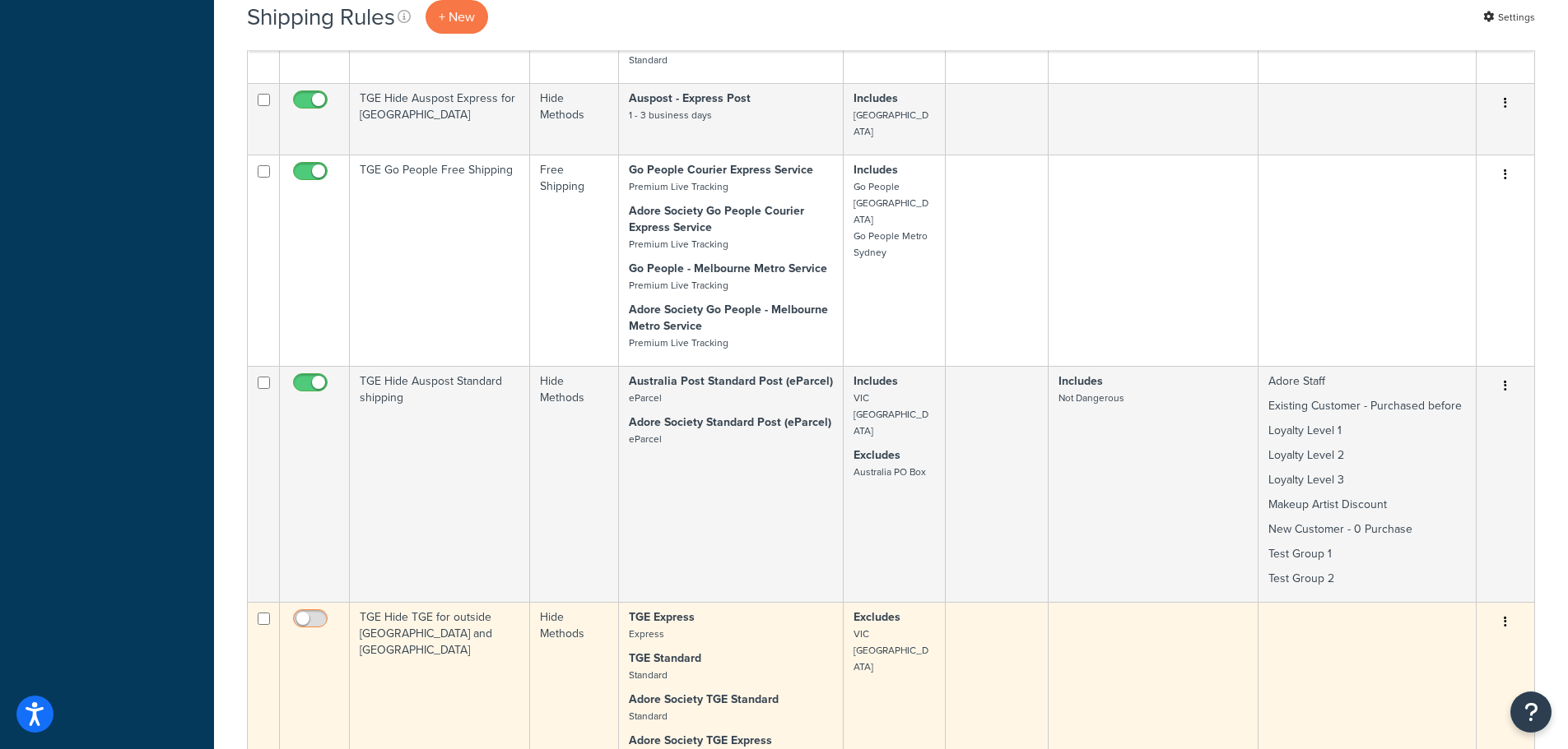
click at [320, 613] on input "checkbox" at bounding box center [312, 623] width 45 height 21
checkbox input "true"
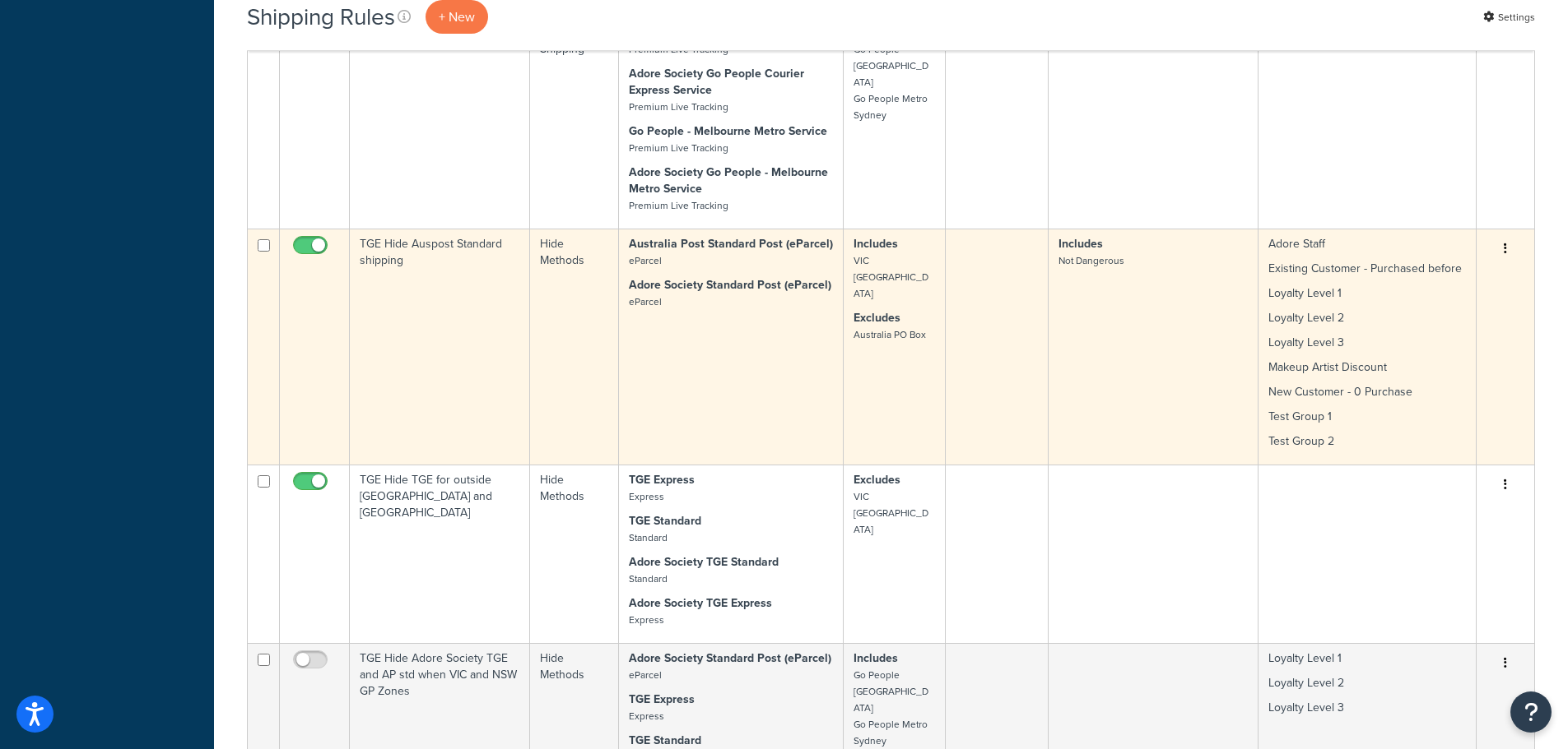
scroll to position [9130, 0]
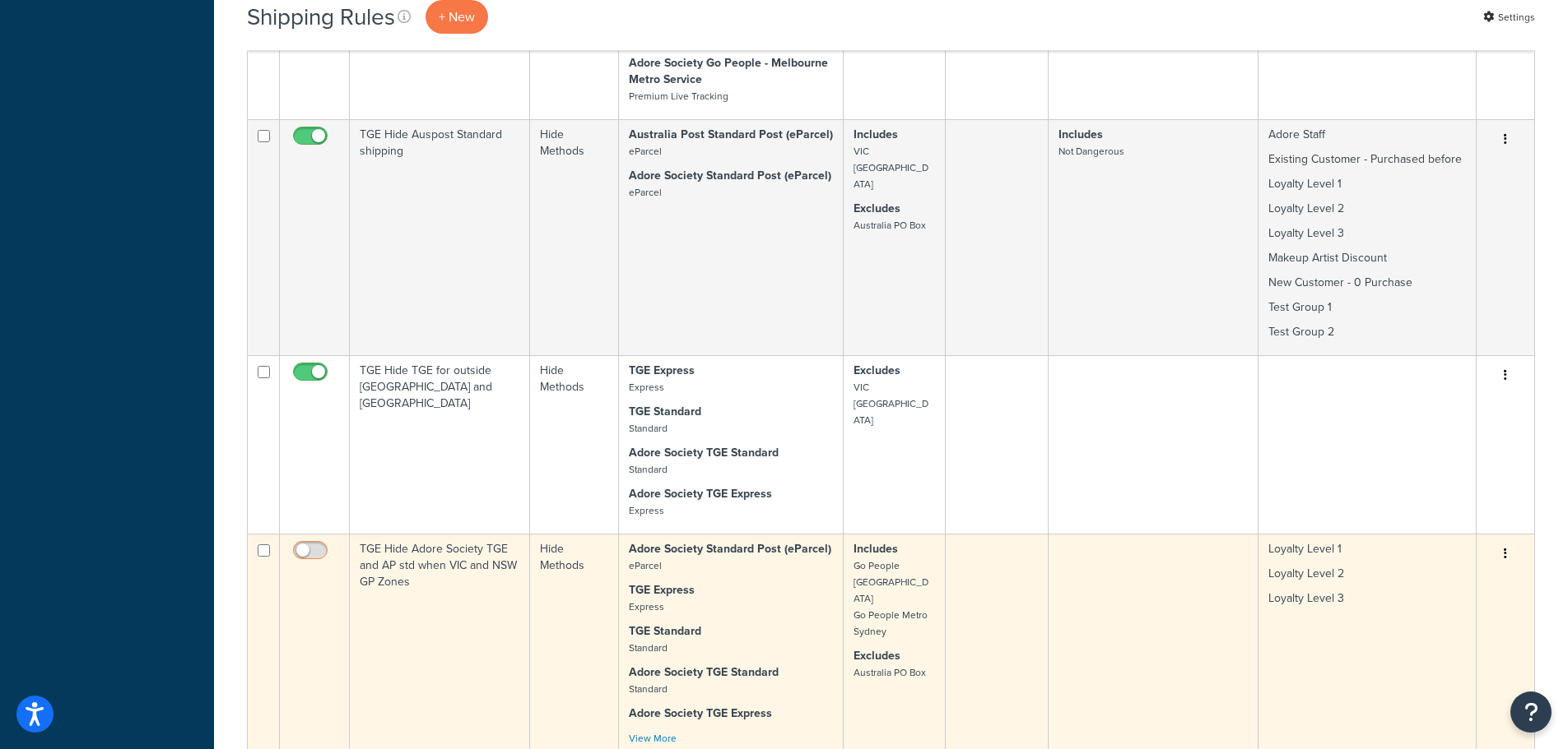
click at [303, 545] on input "checkbox" at bounding box center [312, 555] width 45 height 21
checkbox input "true"
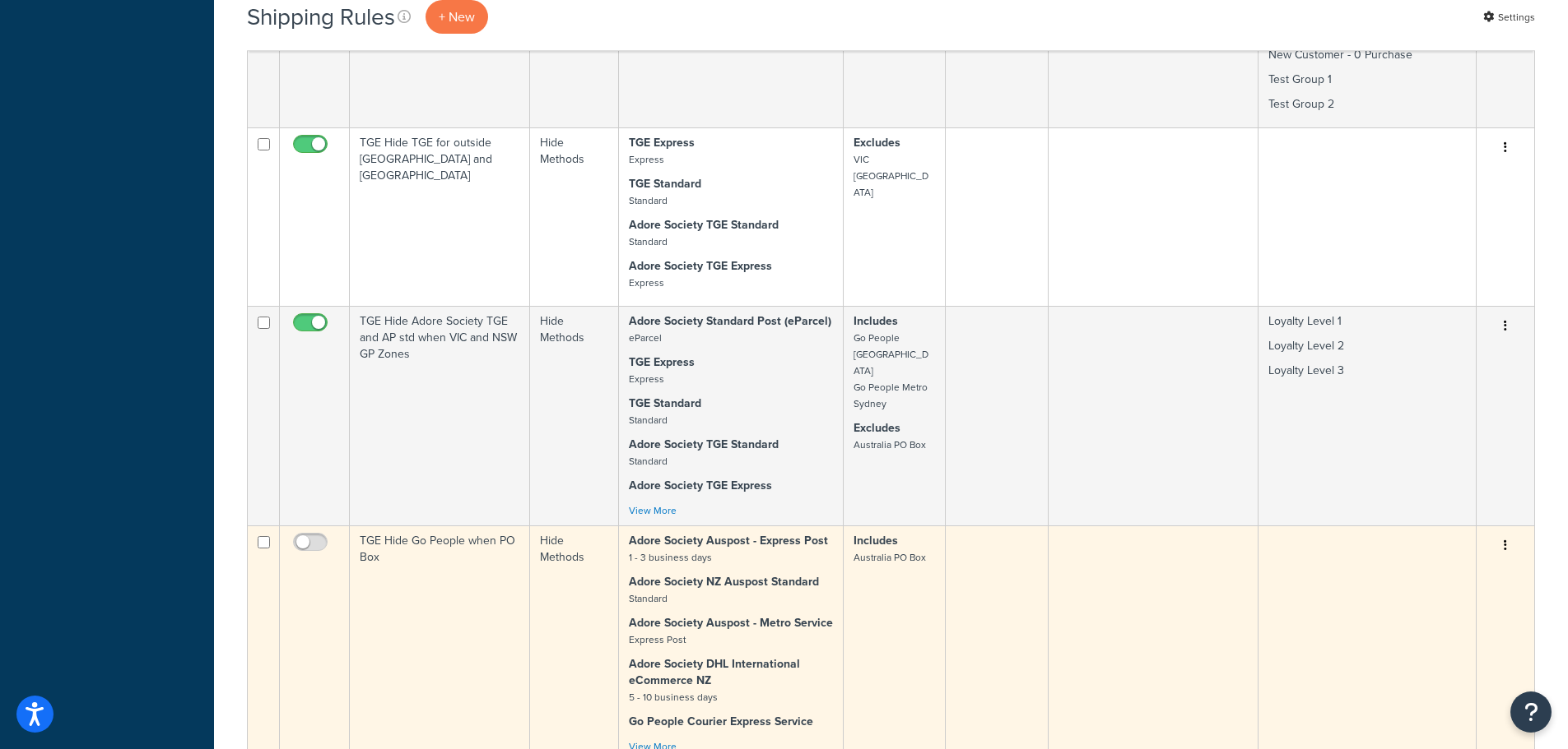
scroll to position [9377, 0]
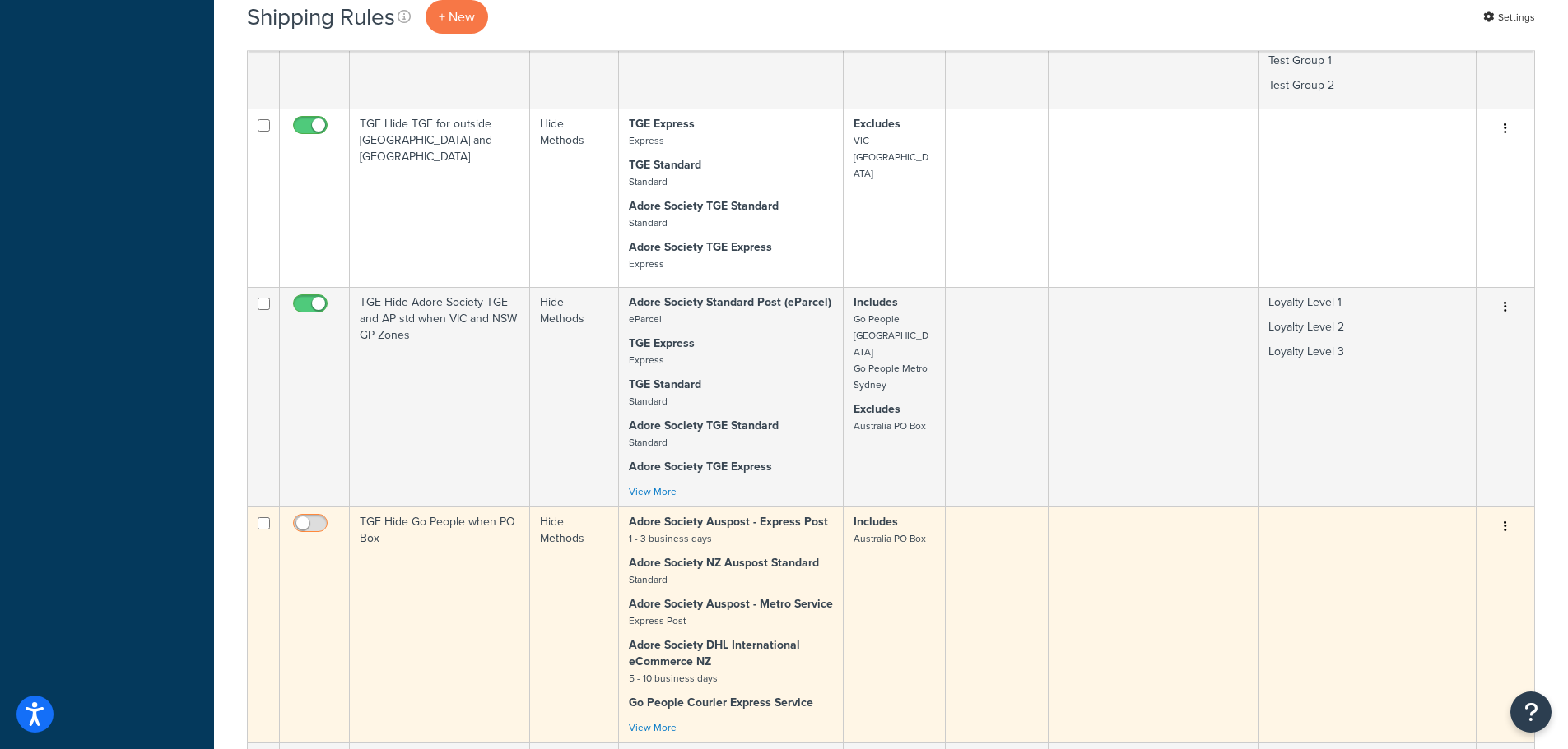
click at [316, 517] on input "checkbox" at bounding box center [312, 527] width 45 height 21
checkbox input "true"
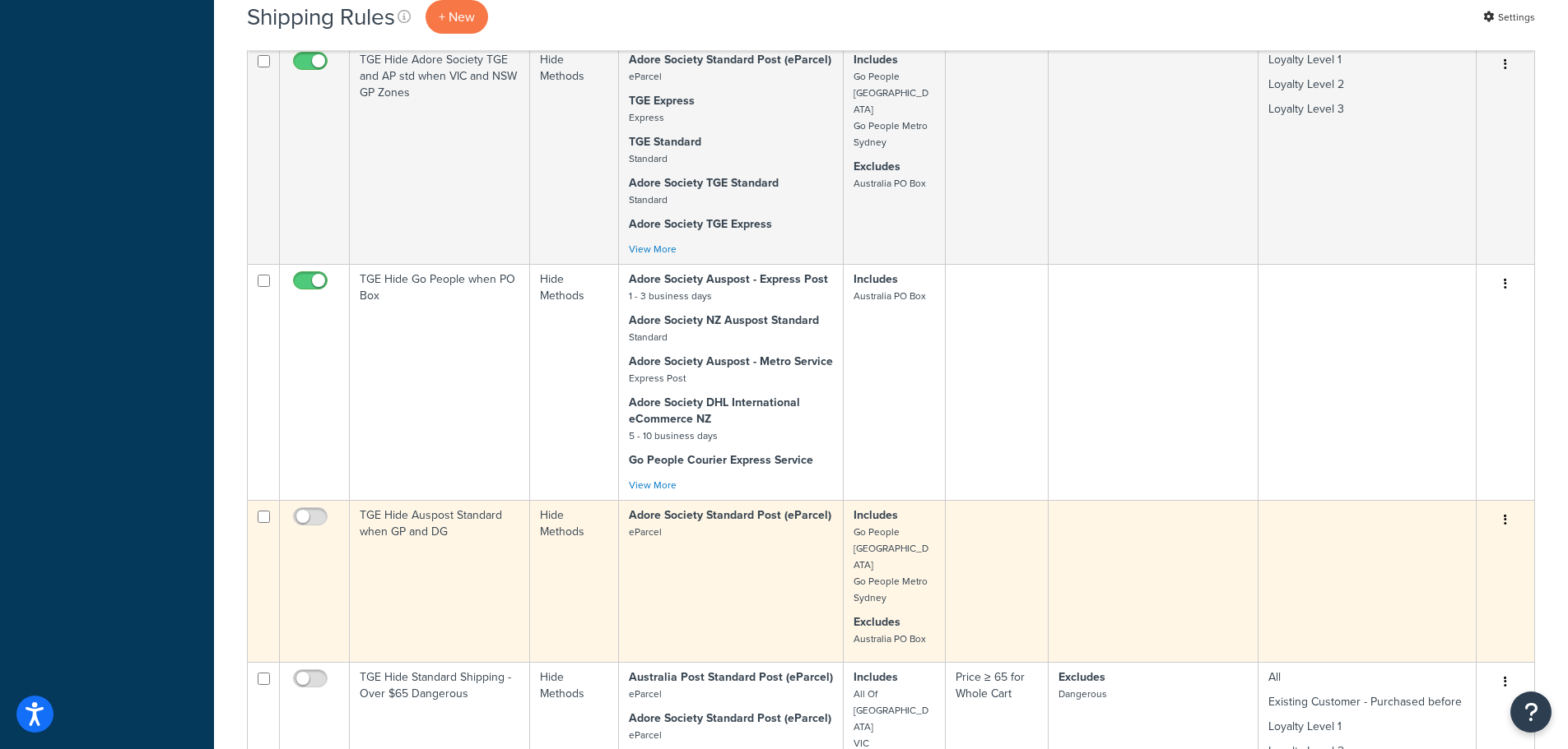
scroll to position [9624, 0]
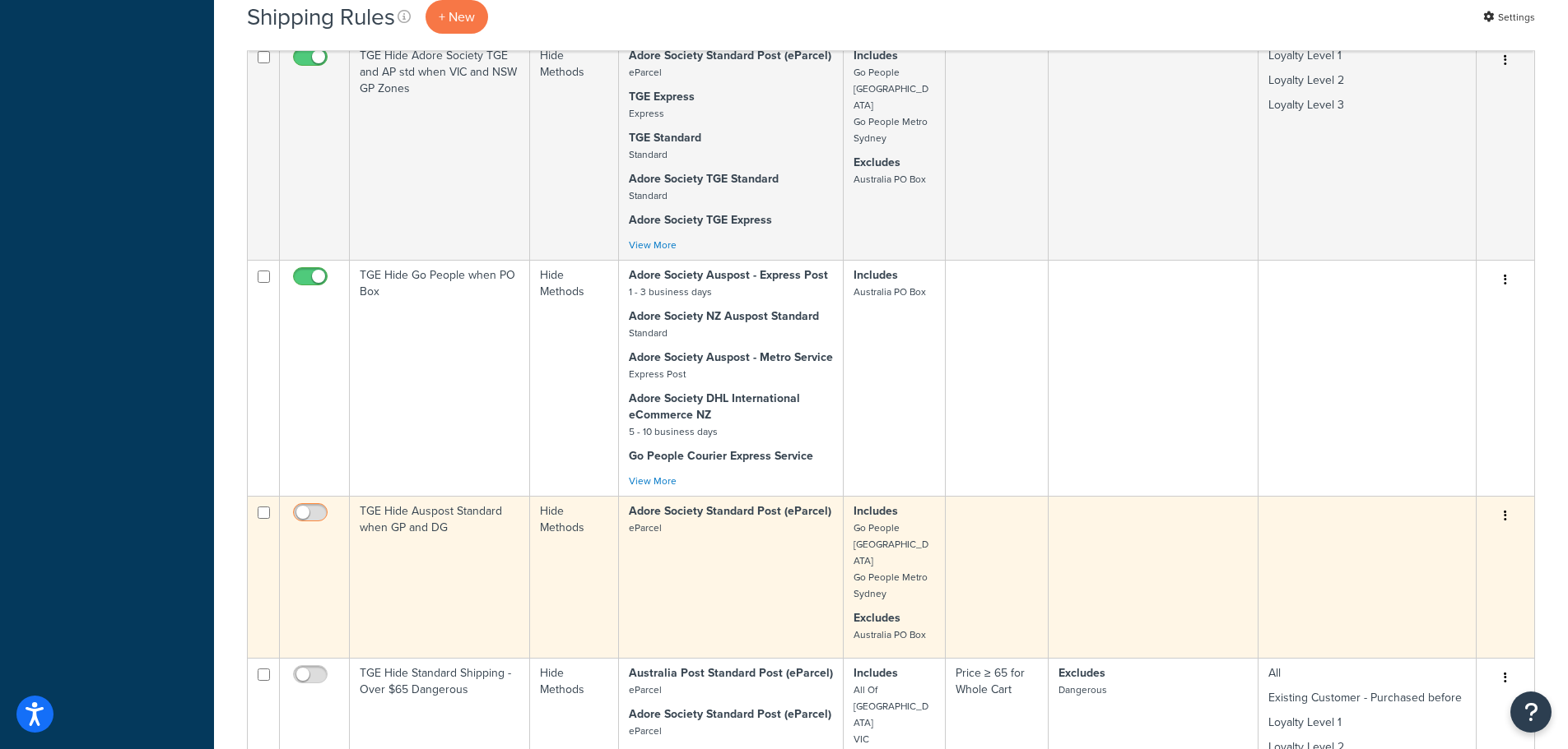
click at [313, 507] on input "checkbox" at bounding box center [312, 517] width 45 height 21
checkbox input "true"
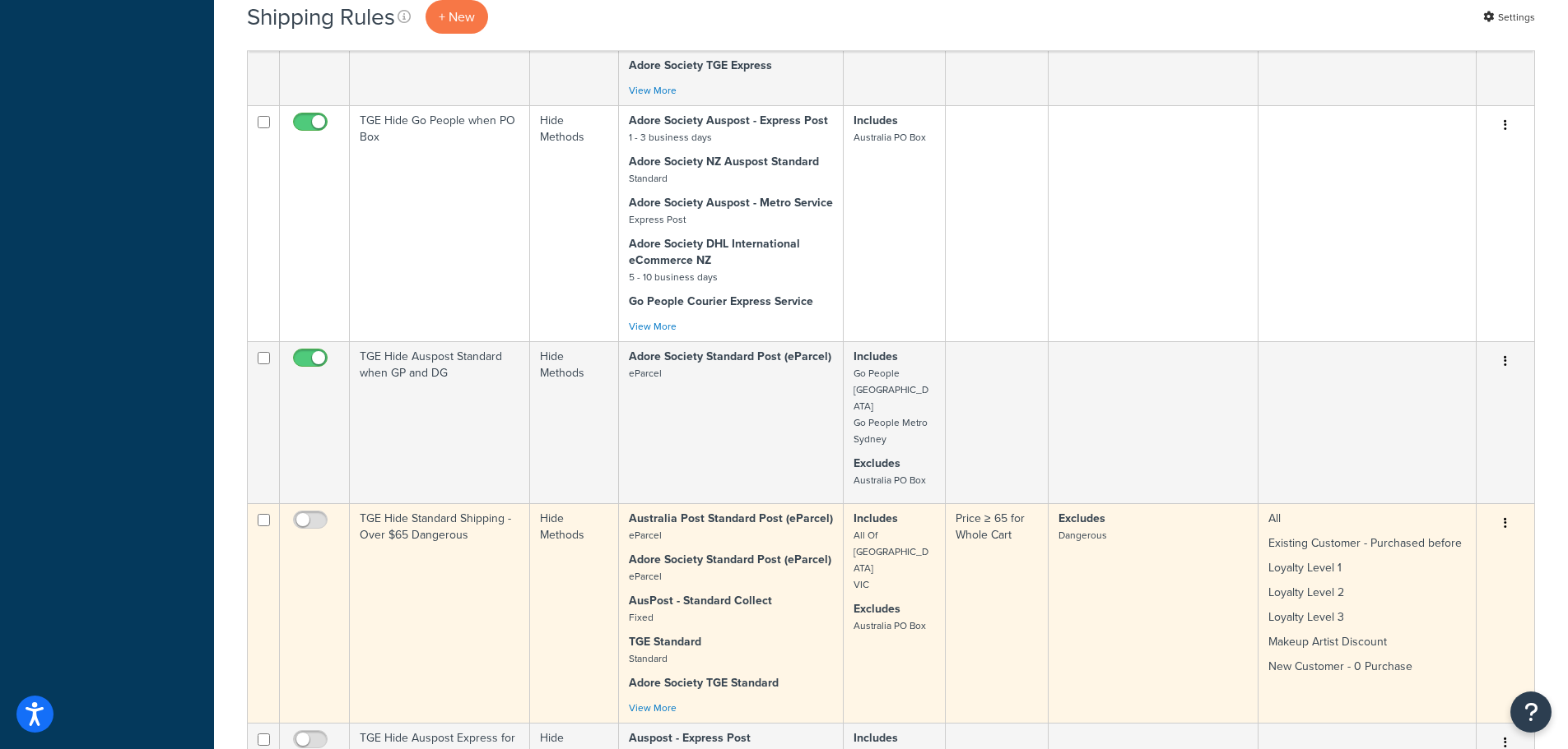
scroll to position [9788, 0]
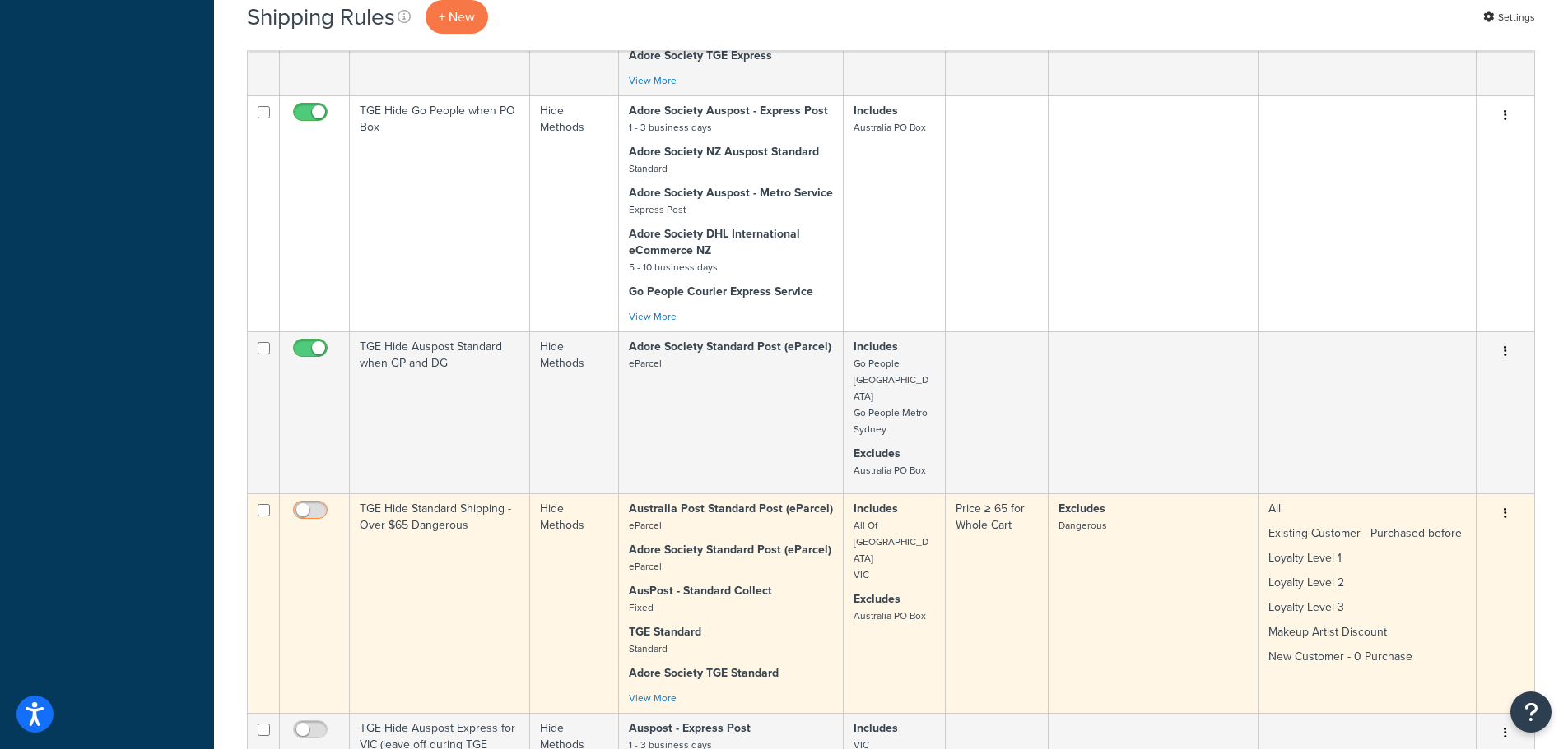
click at [315, 504] on input "checkbox" at bounding box center [312, 514] width 45 height 21
checkbox input "true"
